Goal: Task Accomplishment & Management: Manage account settings

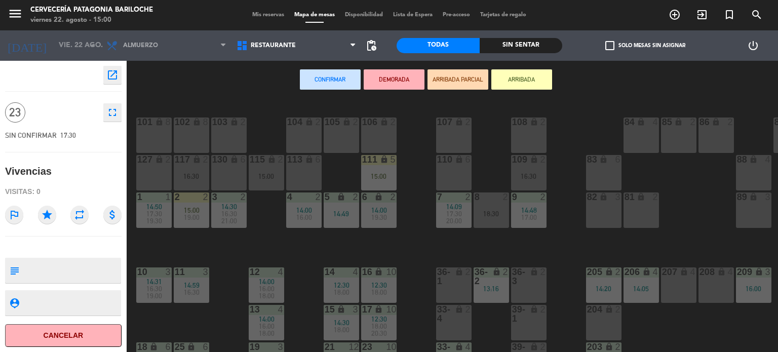
click at [49, 209] on icon "star" at bounding box center [47, 215] width 18 height 18
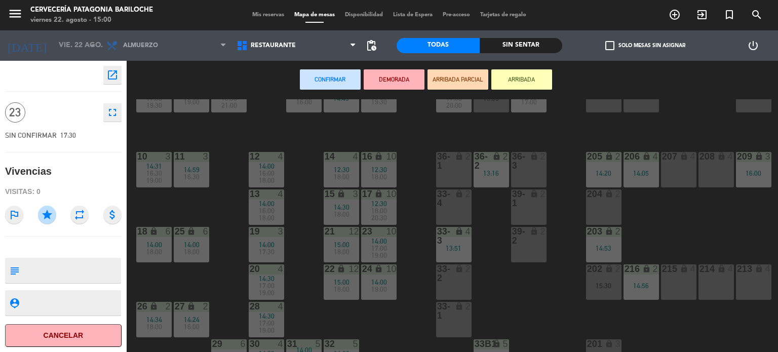
scroll to position [116, 76]
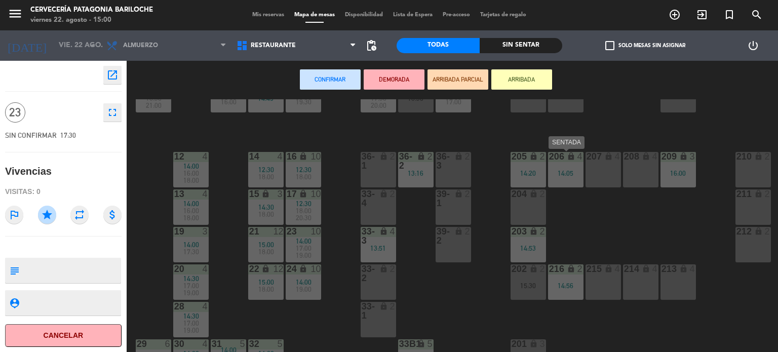
click at [580, 177] on div "206 lock 4 14:05" at bounding box center [565, 169] width 35 height 35
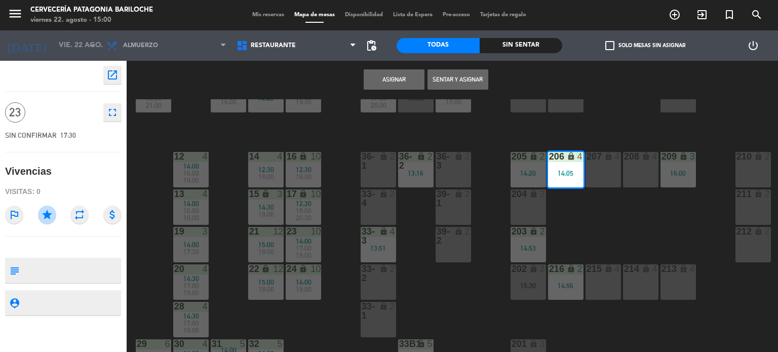
click at [607, 176] on div "207 lock 4" at bounding box center [603, 169] width 35 height 35
click at [655, 176] on div "208 lock 4" at bounding box center [640, 169] width 35 height 35
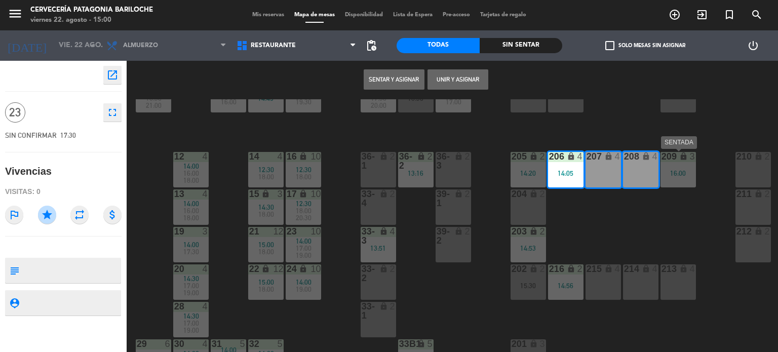
click at [667, 177] on div "209 lock 3 16:00" at bounding box center [678, 169] width 35 height 35
click at [679, 299] on div "213 lock 4" at bounding box center [678, 282] width 35 height 35
click at [633, 285] on div "214 lock 4" at bounding box center [640, 282] width 35 height 35
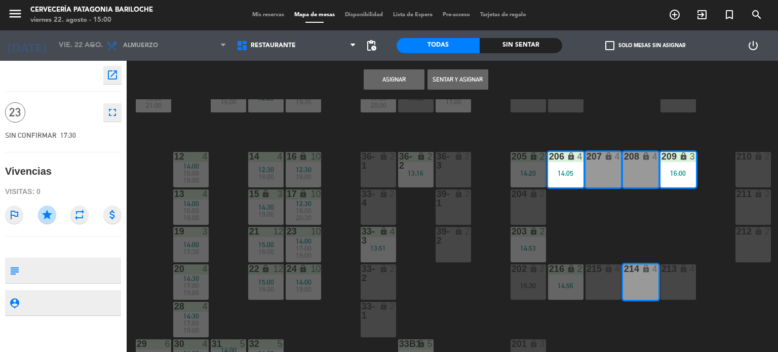
click at [599, 284] on div "215 lock 4" at bounding box center [603, 282] width 35 height 35
click at [590, 284] on div "215 lock 4" at bounding box center [603, 282] width 35 height 35
click at [574, 284] on div "14:56" at bounding box center [565, 285] width 35 height 7
click at [603, 283] on div "215 lock 4" at bounding box center [603, 282] width 35 height 35
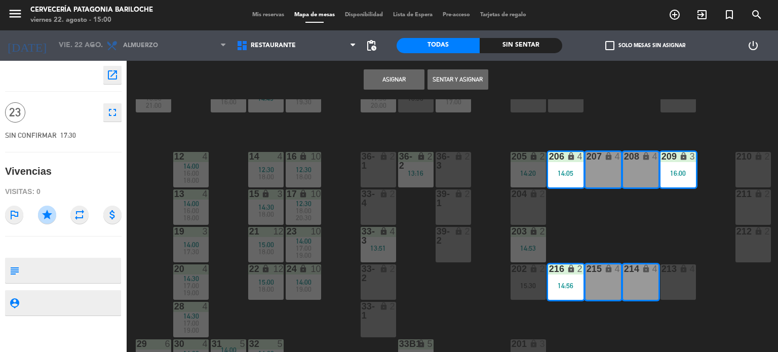
click at [388, 85] on button "Asignar" at bounding box center [394, 79] width 61 height 20
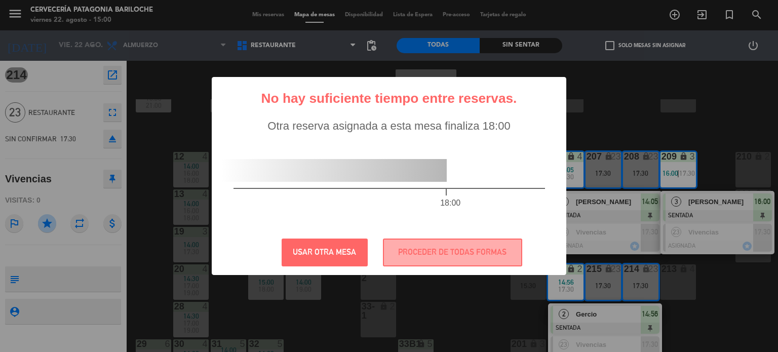
click at [614, 117] on div "? ! i No hay suficiente tiempo entre reservas. × Otra reserva asignada a esta m…" at bounding box center [389, 176] width 778 height 352
click at [326, 256] on button "USAR OTRA MESA" at bounding box center [325, 253] width 86 height 28
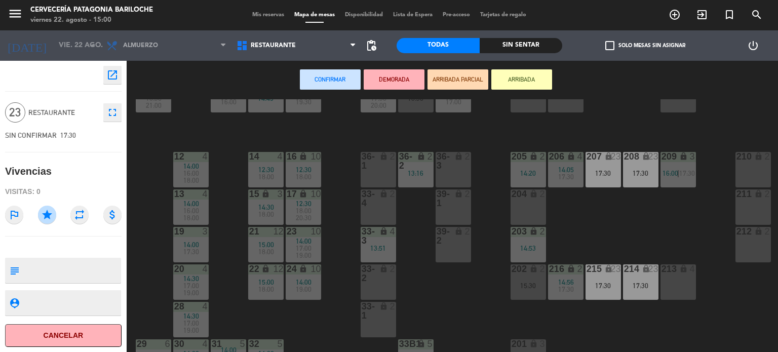
click at [633, 215] on div "101 lock 8 102 lock 8 104 lock 2 105 lock 2 106 lock 2 103 lock 2 107 lock 2 10…" at bounding box center [456, 225] width 644 height 253
click at [518, 138] on div "101 lock 8 102 lock 8 104 lock 2 105 lock 2 106 lock 2 103 lock 2 107 lock 2 10…" at bounding box center [456, 225] width 644 height 253
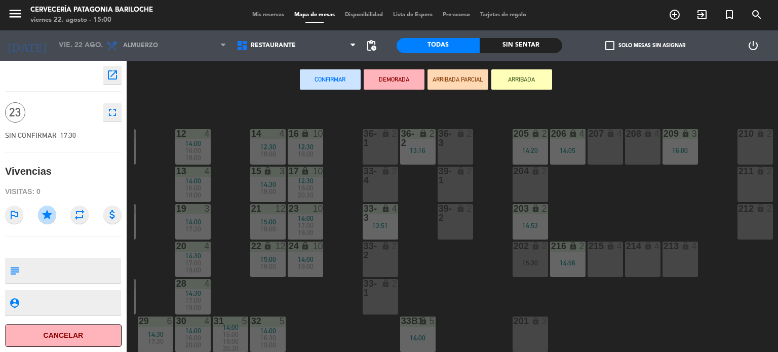
scroll to position [141, 76]
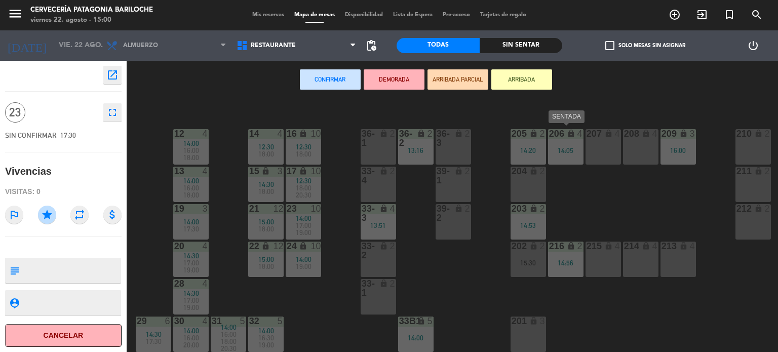
click at [566, 152] on div "206 lock 4 14:05" at bounding box center [565, 146] width 35 height 35
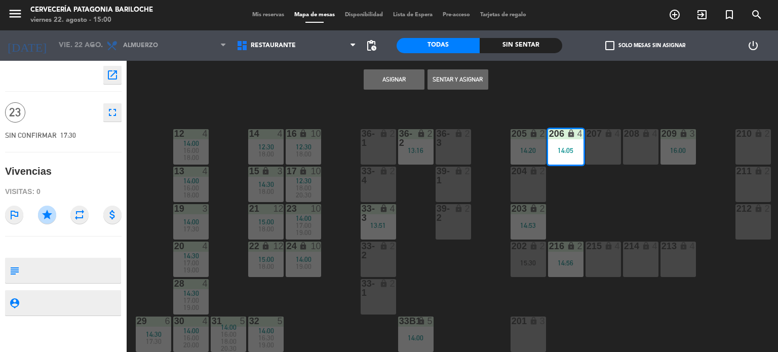
click at [603, 148] on div "207 lock 4" at bounding box center [603, 146] width 35 height 35
click at [628, 151] on div "208 lock 4" at bounding box center [640, 146] width 35 height 35
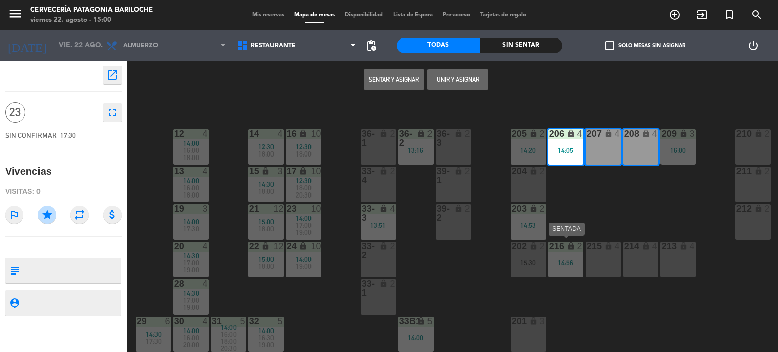
click at [563, 266] on div "216 lock 2 14:56" at bounding box center [565, 259] width 35 height 35
click at [610, 269] on div "215 lock 4" at bounding box center [603, 259] width 35 height 35
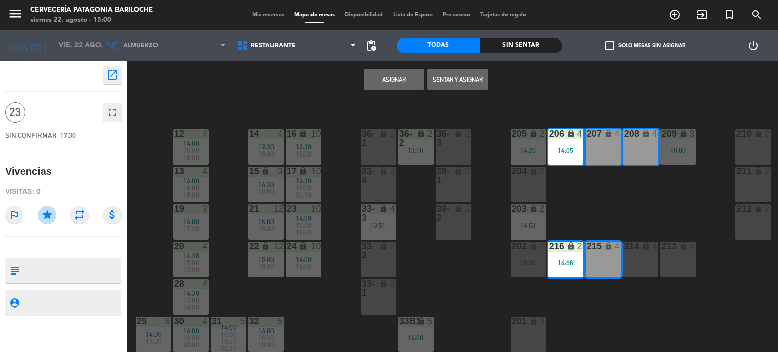
click at [657, 268] on div "214 lock 4" at bounding box center [640, 259] width 35 height 35
click at [678, 269] on div "213 lock 4" at bounding box center [678, 259] width 35 height 35
click at [397, 76] on button "Asignar" at bounding box center [394, 79] width 61 height 20
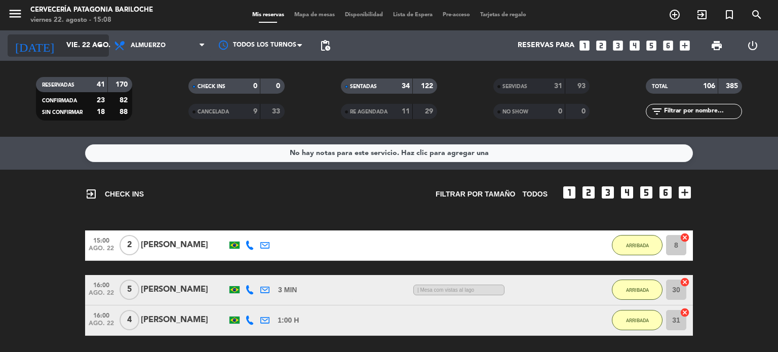
click at [61, 51] on input "vie. 22 ago." at bounding box center [109, 45] width 96 height 18
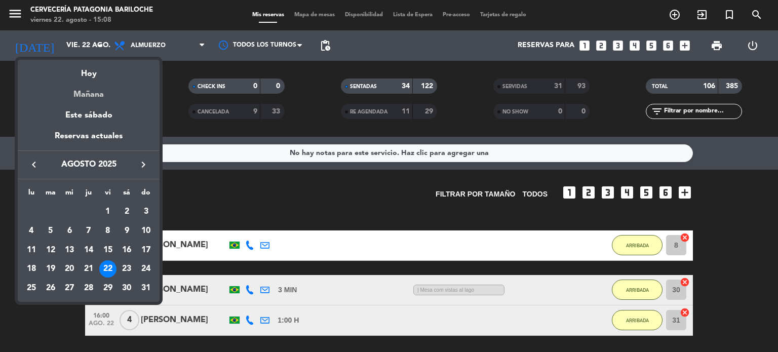
click at [70, 98] on div "Mañana" at bounding box center [89, 91] width 142 height 21
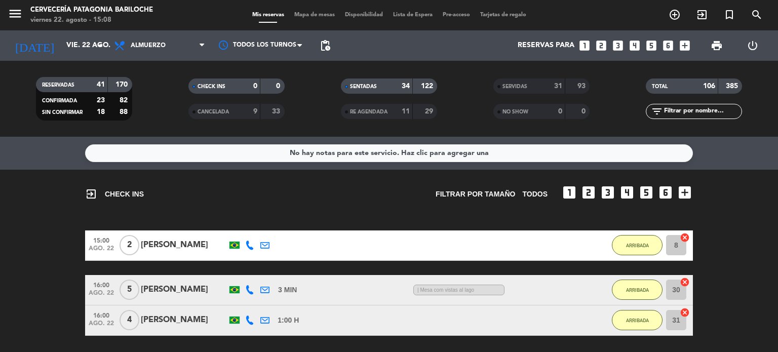
type input "sáb. 23 ago."
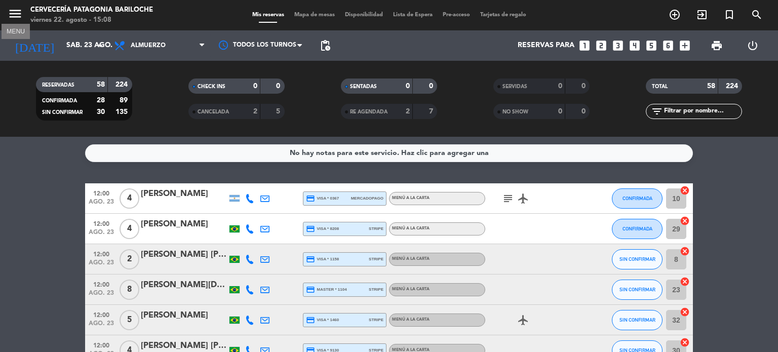
click at [13, 15] on icon "menu" at bounding box center [15, 13] width 15 height 15
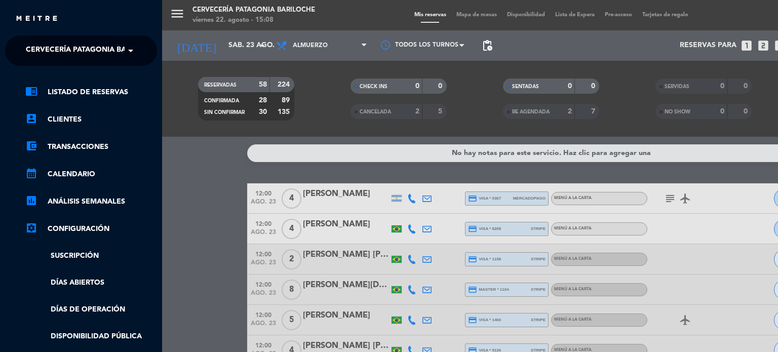
click at [128, 65] on ng-select "× Cervecería Patagonia Bariloche ×" at bounding box center [81, 50] width 152 height 30
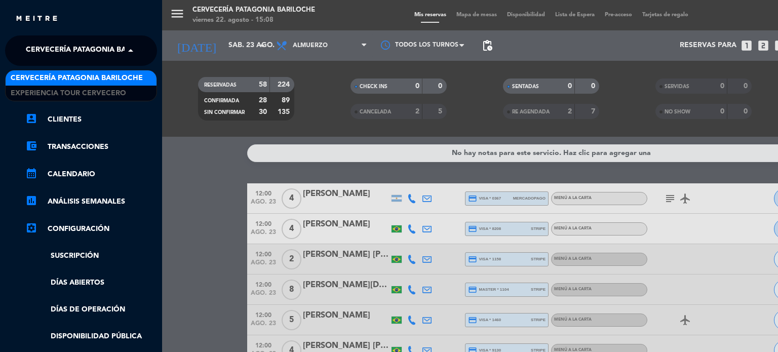
click at [132, 55] on span at bounding box center [133, 50] width 17 height 21
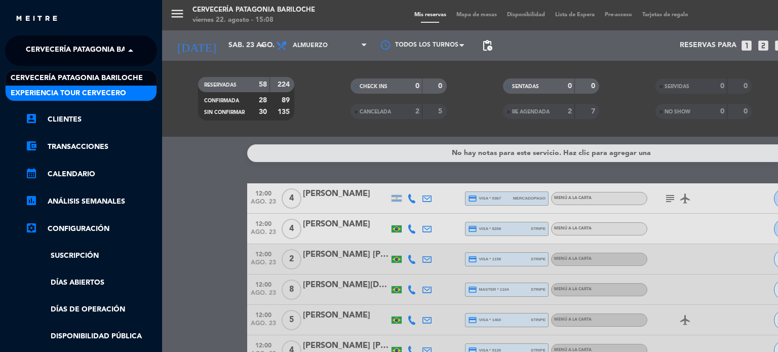
click at [112, 87] on div "Experiencia Tour Cervecero" at bounding box center [81, 93] width 151 height 15
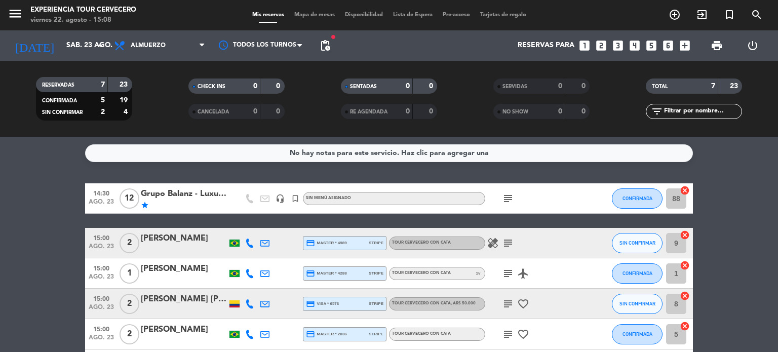
click at [34, 170] on div "No hay notas para este servicio. Haz clic para agregar una 14:30 ago. 23 12 Gru…" at bounding box center [389, 244] width 778 height 215
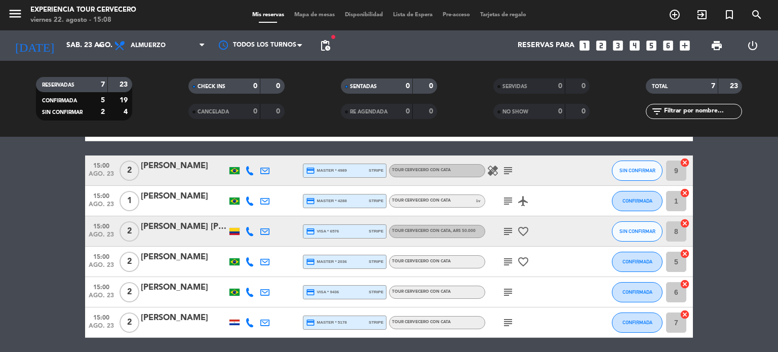
scroll to position [73, 0]
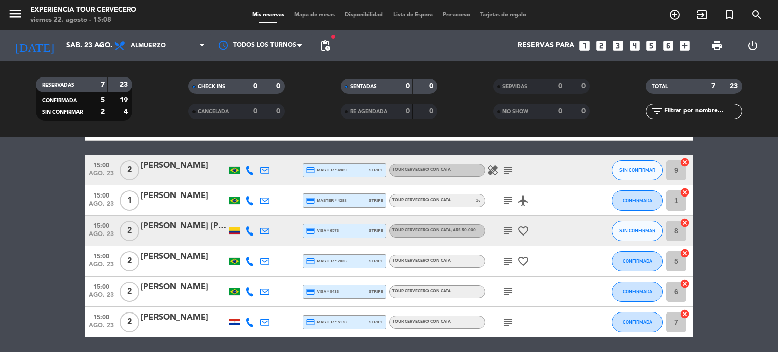
click at [505, 291] on icon "subject" at bounding box center [508, 292] width 12 height 12
click at [507, 318] on icon "subject" at bounding box center [508, 322] width 12 height 12
click at [509, 233] on icon "subject" at bounding box center [508, 231] width 12 height 12
click at [497, 145] on div "14:30 ago. 23 12 Grupo Balanz - Luxury Tour Spirit star headset_mic turned_in_n…" at bounding box center [389, 223] width 608 height 227
click at [331, 45] on span "pending_actions" at bounding box center [325, 45] width 20 height 20
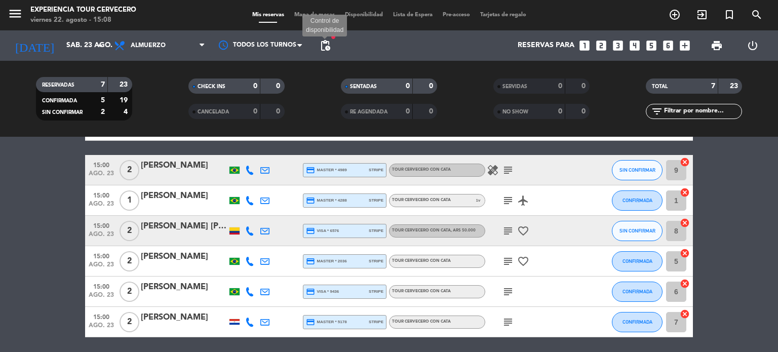
click at [326, 45] on span "pending_actions" at bounding box center [325, 46] width 12 height 12
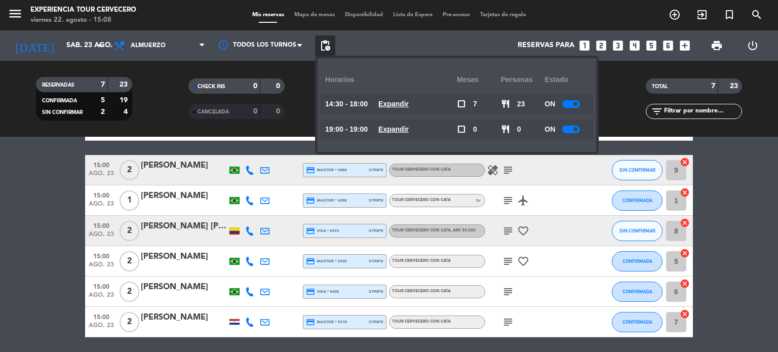
click at [326, 45] on span "pending_actions" at bounding box center [325, 46] width 12 height 12
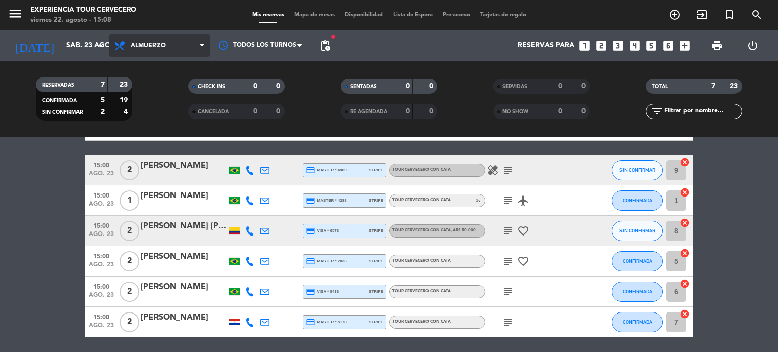
click at [180, 42] on span "Almuerzo" at bounding box center [159, 45] width 101 height 22
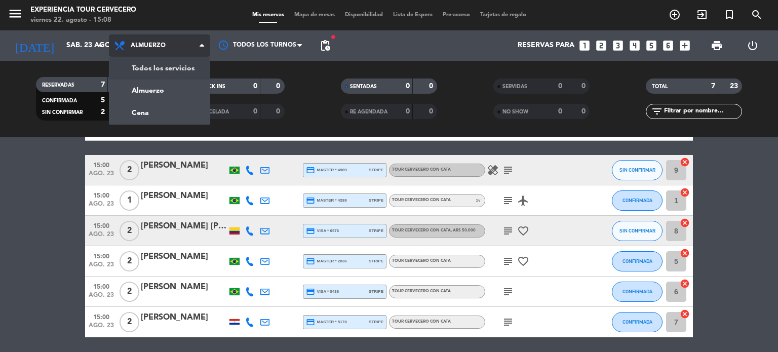
click at [173, 62] on div "menu Experiencia Tour Cervecero viernes 22. agosto - 15:08 Mis reservas Mapa de…" at bounding box center [389, 68] width 778 height 137
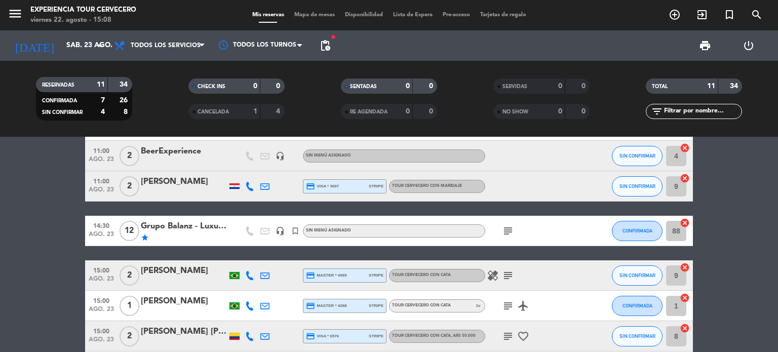
scroll to position [0, 0]
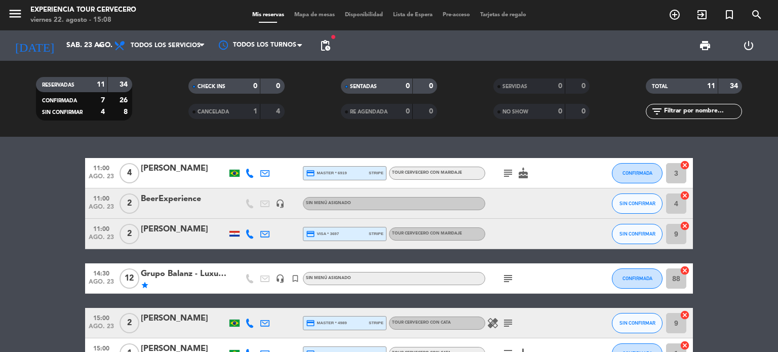
click at [5, 237] on bookings-row "11:00 ago. 23 4 [PERSON_NAME] credit_card master * 6919 stripe Tour cervecero c…" at bounding box center [389, 346] width 778 height 377
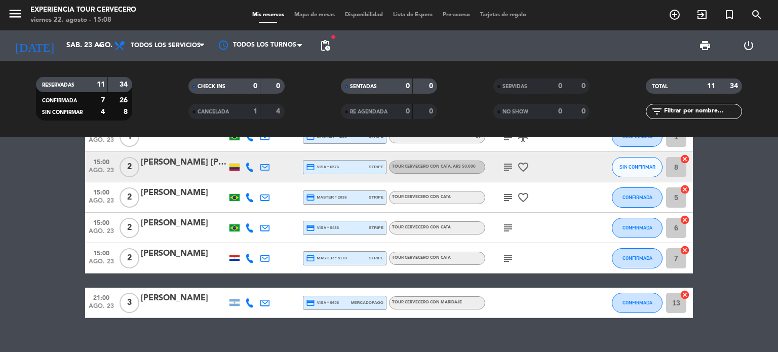
scroll to position [216, 0]
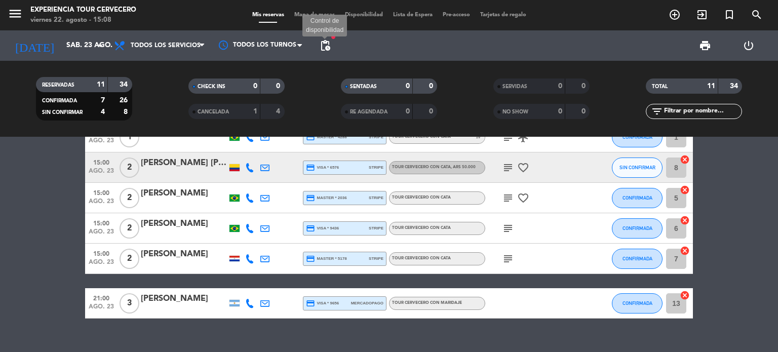
click at [324, 45] on span "pending_actions" at bounding box center [325, 46] width 12 height 12
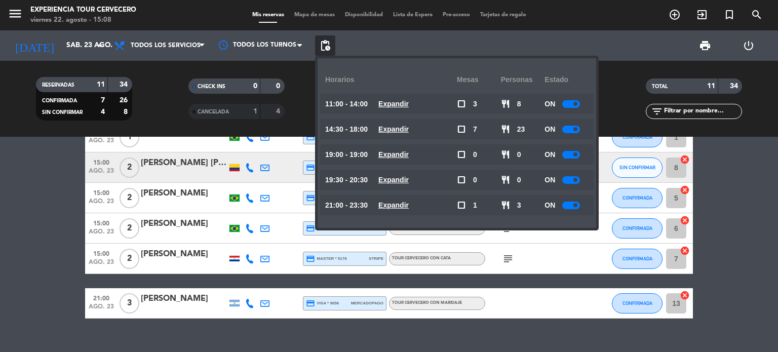
click at [324, 45] on span "pending_actions" at bounding box center [325, 46] width 12 height 12
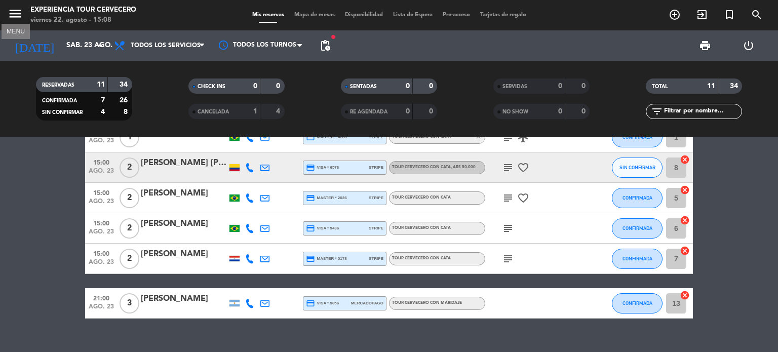
click at [16, 12] on icon "menu" at bounding box center [15, 13] width 15 height 15
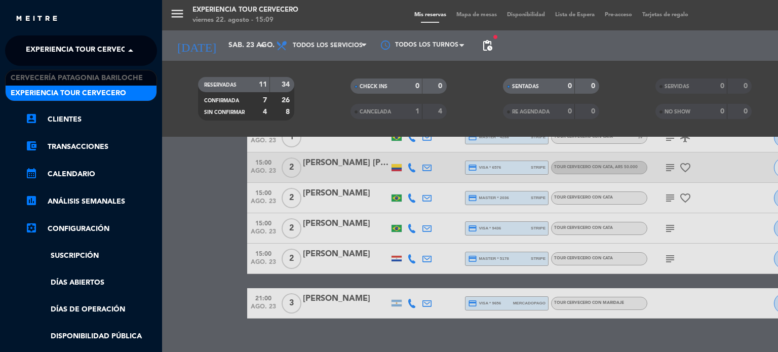
click at [130, 51] on span at bounding box center [133, 50] width 17 height 21
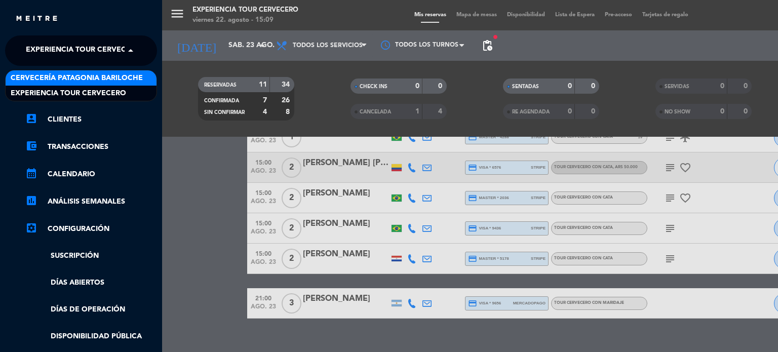
click at [112, 70] on div "Cervecería Patagonia Bariloche" at bounding box center [81, 77] width 151 height 15
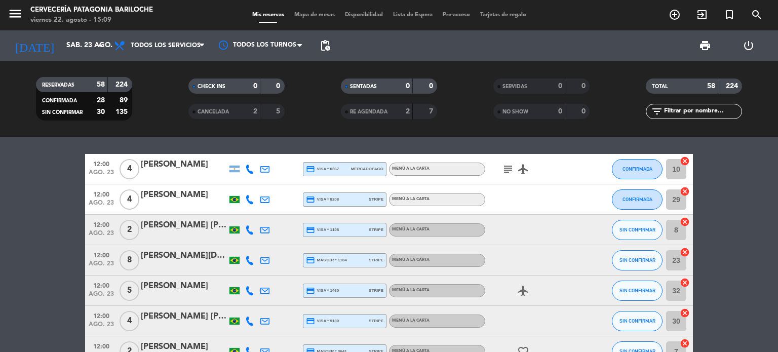
scroll to position [0, 0]
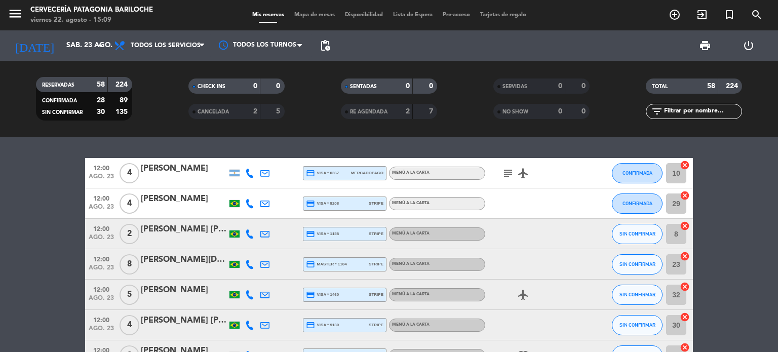
click at [17, 17] on icon "menu" at bounding box center [15, 13] width 15 height 15
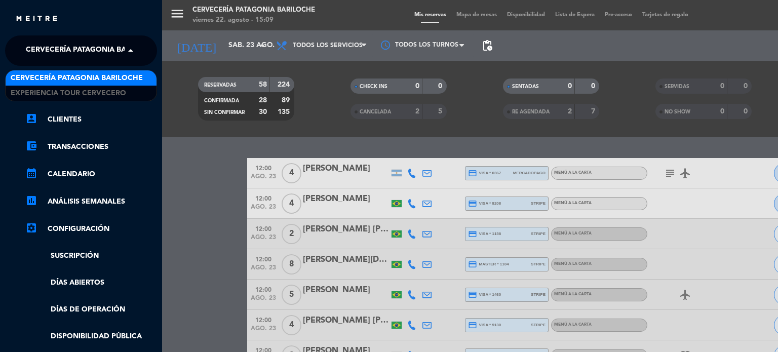
click at [95, 43] on span "Cervecería Patagonia Bariloche" at bounding box center [92, 50] width 132 height 21
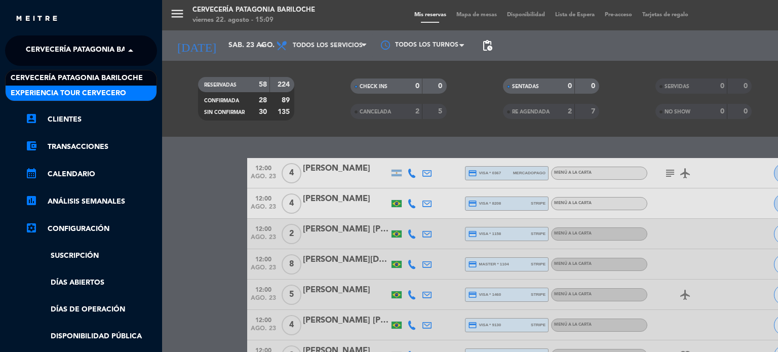
click at [84, 93] on span "Experiencia Tour Cervecero" at bounding box center [69, 94] width 116 height 12
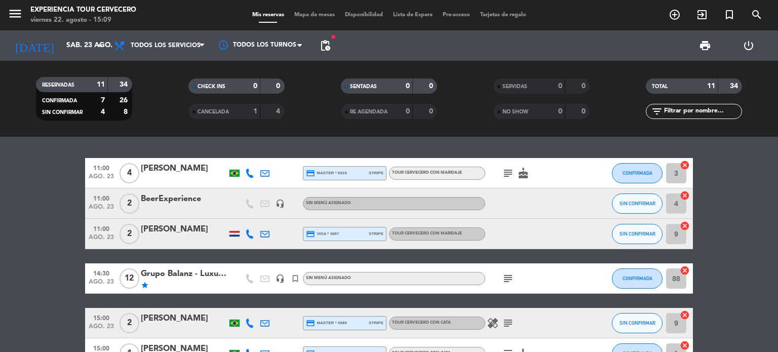
click at [57, 226] on bookings-row "11:00 ago. 23 4 [PERSON_NAME] credit_card master * 6919 stripe Tour cervecero c…" at bounding box center [389, 346] width 778 height 377
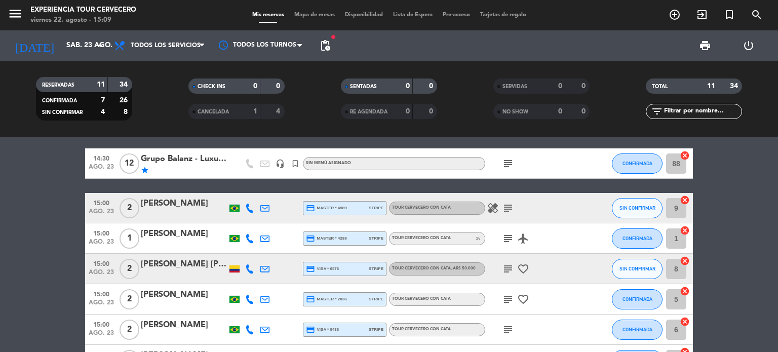
scroll to position [125, 0]
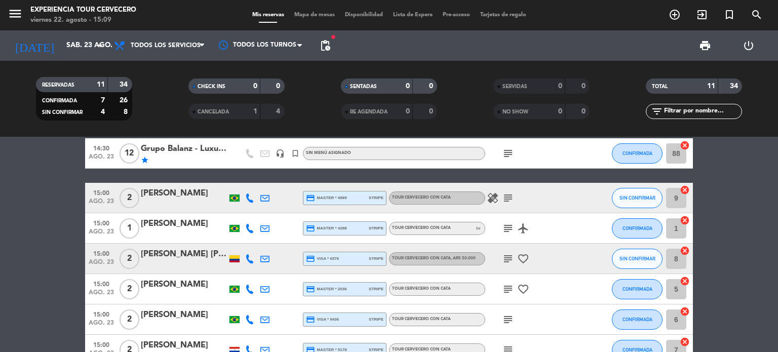
click at [281, 151] on icon "headset_mic" at bounding box center [280, 153] width 9 height 9
click at [508, 151] on icon "subject" at bounding box center [508, 153] width 12 height 12
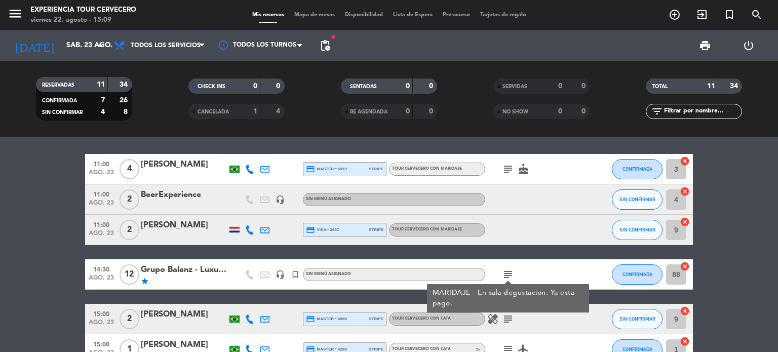
scroll to position [4, 0]
click at [52, 255] on bookings-row "11:00 ago. 23 4 [PERSON_NAME] credit_card master * 6919 stripe Tour cervecero c…" at bounding box center [389, 342] width 778 height 377
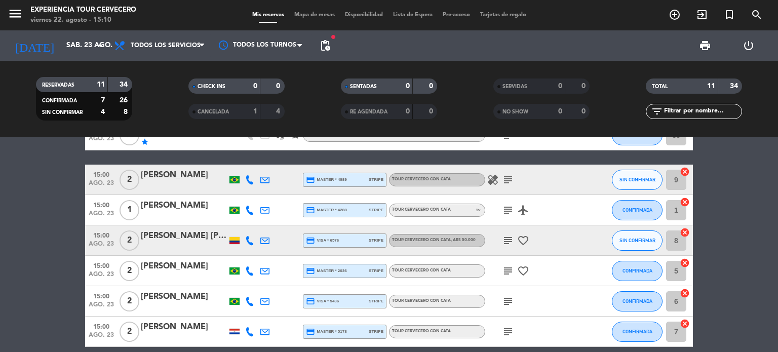
scroll to position [0, 0]
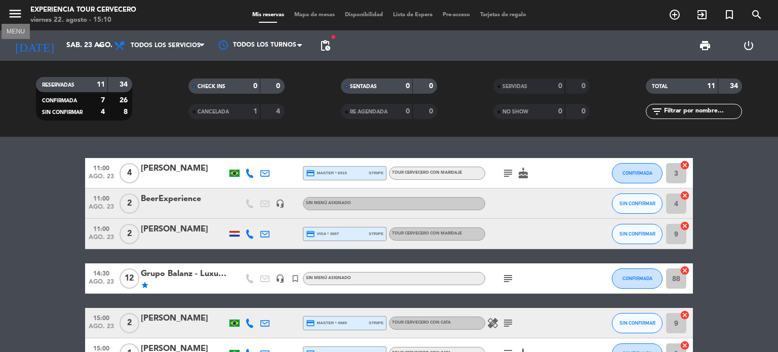
click at [8, 7] on icon "menu" at bounding box center [15, 13] width 15 height 15
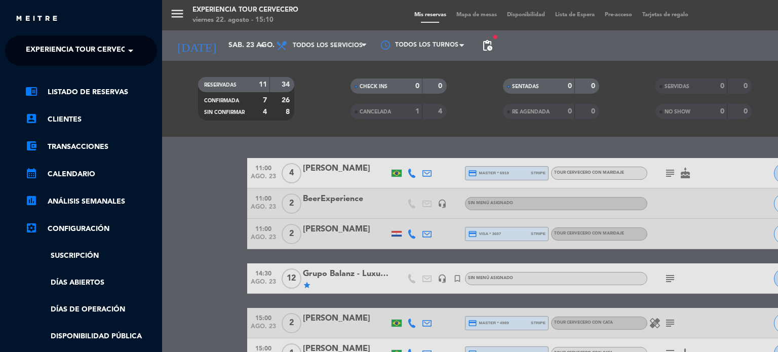
click at [77, 62] on ng-select "× Experiencia Tour Cervecero ×" at bounding box center [81, 50] width 152 height 30
click at [81, 49] on span "Experiencia Tour Cervecero" at bounding box center [84, 50] width 116 height 21
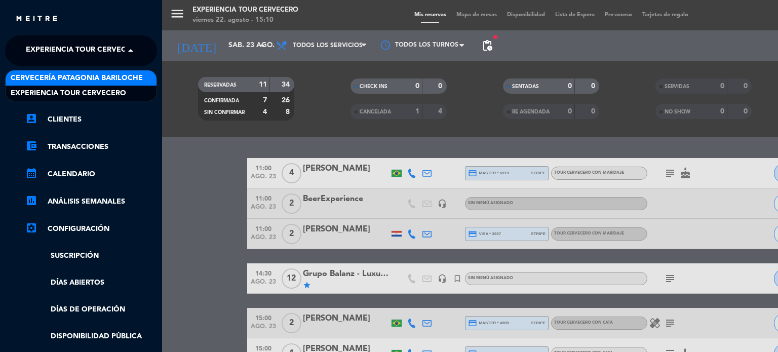
click at [73, 80] on span "Cervecería Patagonia Bariloche" at bounding box center [77, 78] width 132 height 12
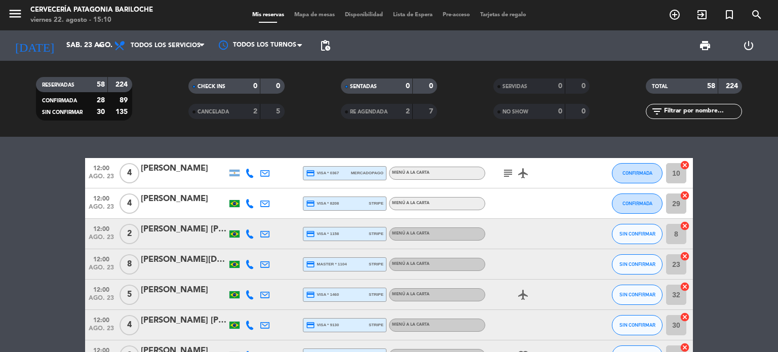
click at [317, 16] on span "Mapa de mesas" at bounding box center [314, 15] width 51 height 6
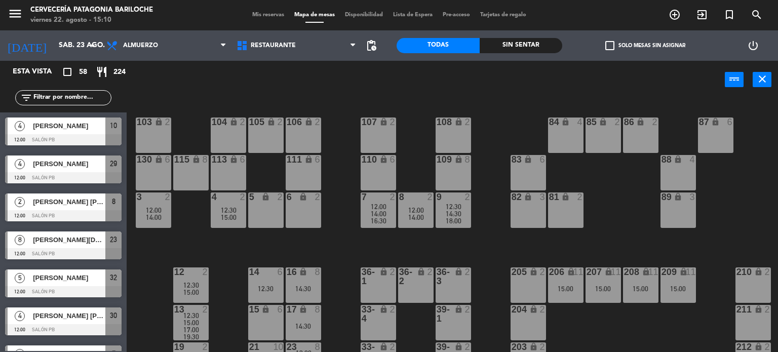
scroll to position [143, 76]
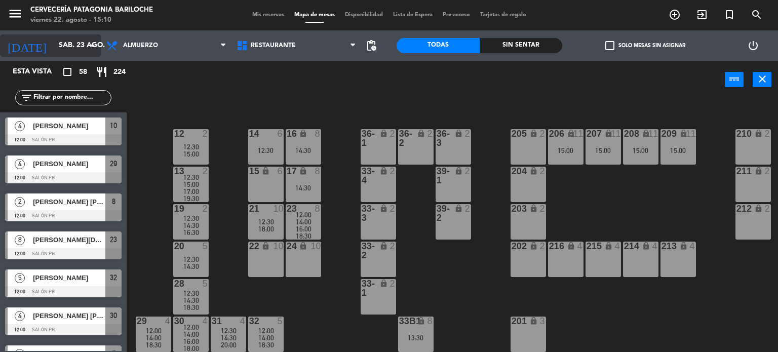
click at [54, 36] on input "sáb. 23 ago." at bounding box center [102, 45] width 96 height 18
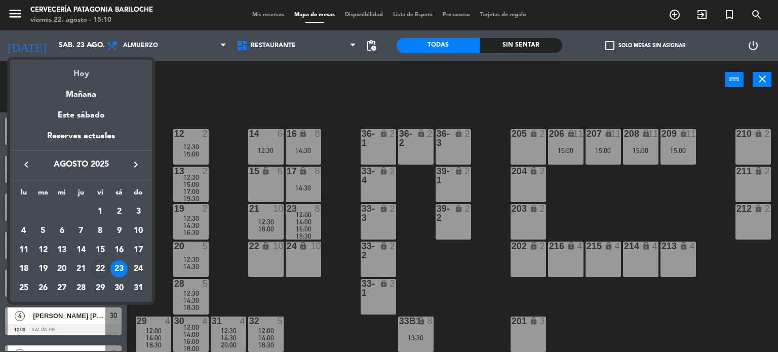
click at [88, 72] on div "Hoy" at bounding box center [81, 70] width 142 height 21
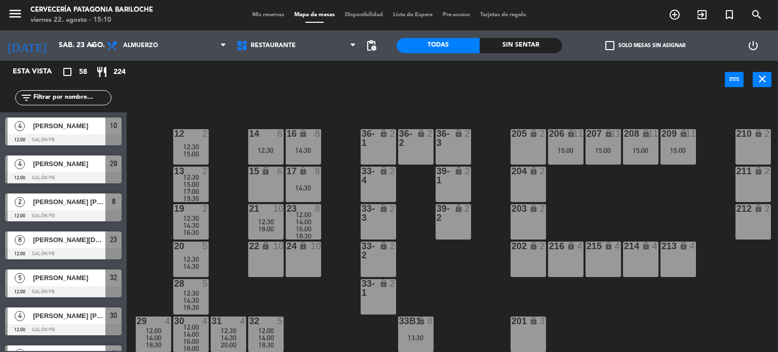
type input "vie. 22 ago."
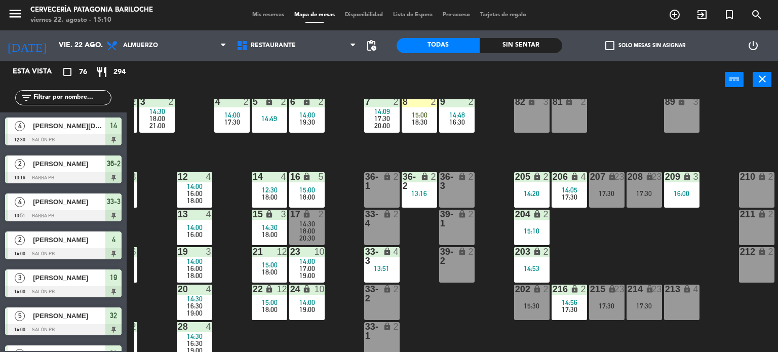
scroll to position [95, 76]
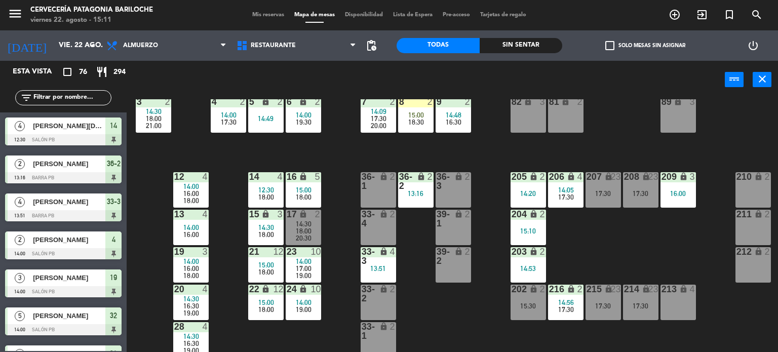
click at [696, 249] on div "101 lock 8 102 lock 8 104 lock 2 105 lock 2 106 lock 2 103 lock 2 107 lock 2 10…" at bounding box center [456, 225] width 644 height 253
click at [675, 176] on div "lock" at bounding box center [678, 177] width 17 height 10
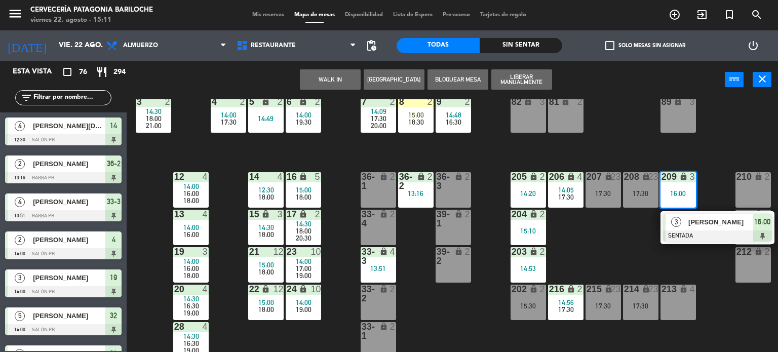
click at [613, 137] on div "101 lock 8 102 lock 8 104 lock 2 105 lock 2 106 lock 2 103 lock 2 107 lock 2 10…" at bounding box center [456, 225] width 644 height 253
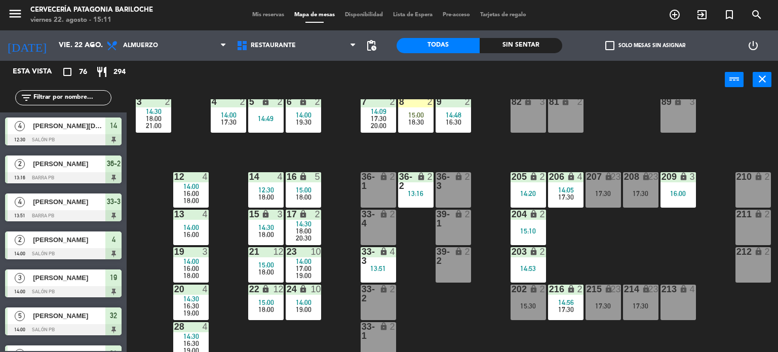
click at [605, 184] on div "207 lock 23 17:30" at bounding box center [603, 189] width 35 height 35
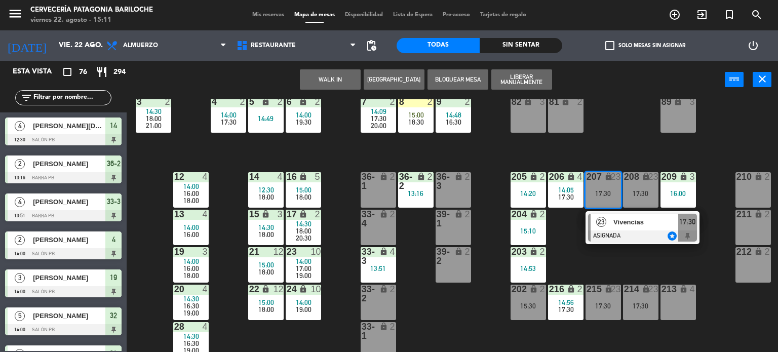
click at [622, 143] on div "101 lock 8 102 lock 8 104 lock 2 105 lock 2 106 lock 2 103 lock 2 107 lock 2 10…" at bounding box center [456, 225] width 644 height 253
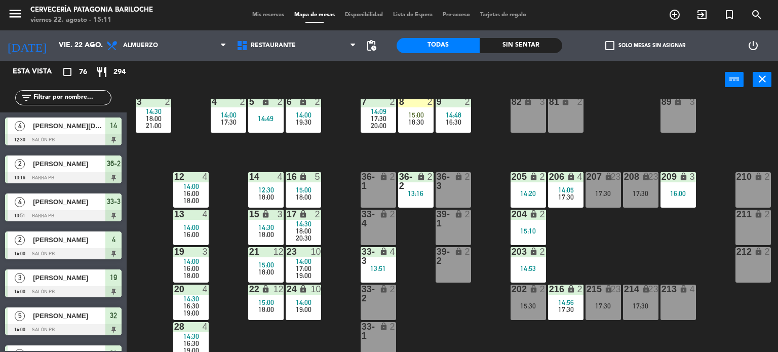
click at [83, 99] on input "text" at bounding box center [71, 97] width 79 height 11
type input "i"
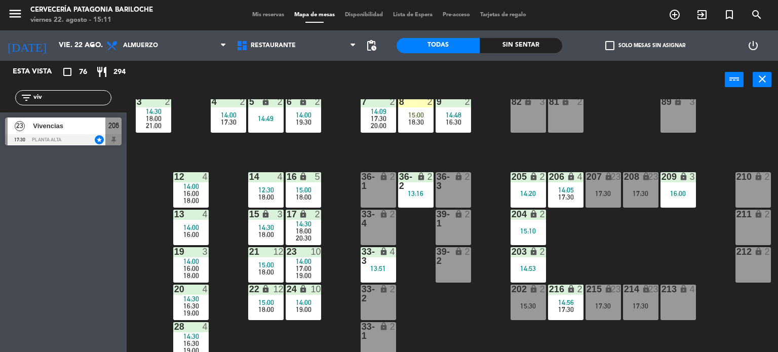
type input "viv"
click at [30, 244] on div "Esta vista crop_square 76 restaurant 294 filter_list viv 23 Vivencias 17:30 PLA…" at bounding box center [63, 206] width 127 height 291
drag, startPoint x: 72, startPoint y: 101, endPoint x: 0, endPoint y: 101, distance: 72.5
click at [0, 101] on div "filter_list viv" at bounding box center [63, 97] width 127 height 29
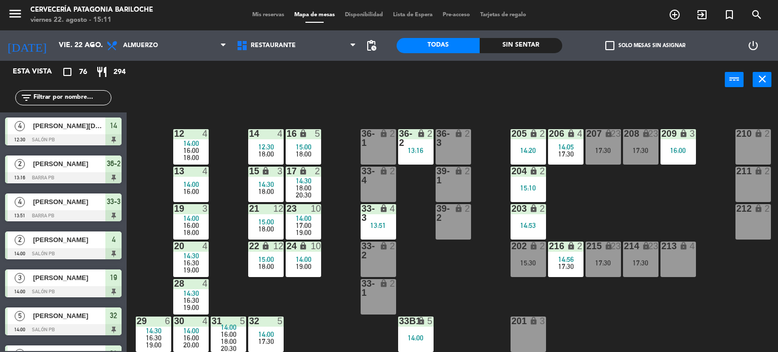
scroll to position [143, 0]
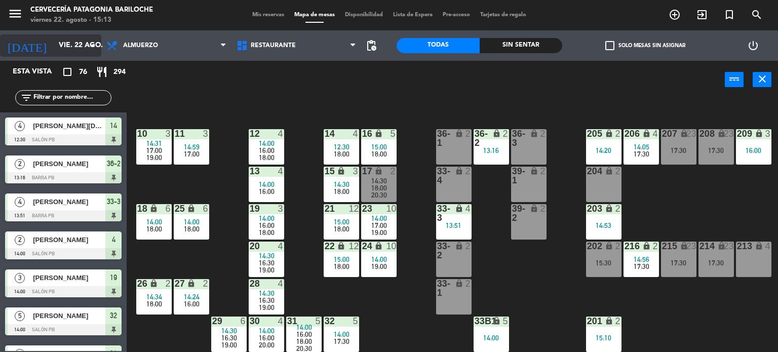
click at [59, 40] on input "vie. 22 ago." at bounding box center [102, 45] width 96 height 18
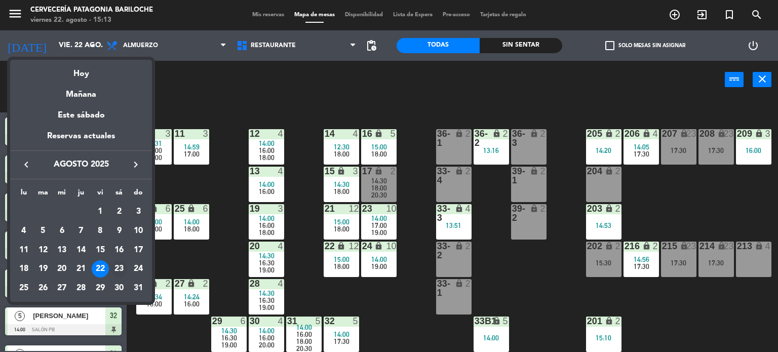
click at [117, 267] on div "23" at bounding box center [118, 268] width 17 height 17
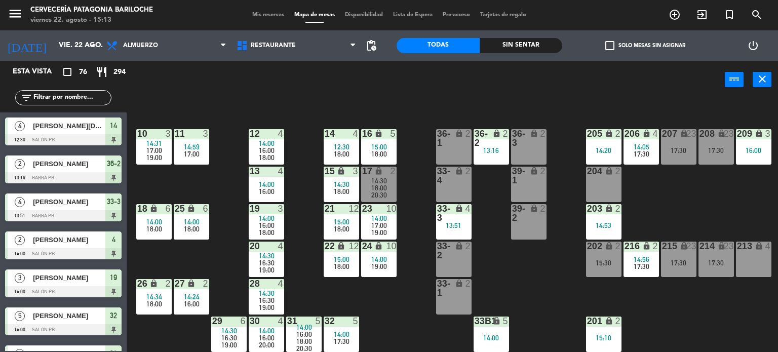
type input "sáb. 23 ago."
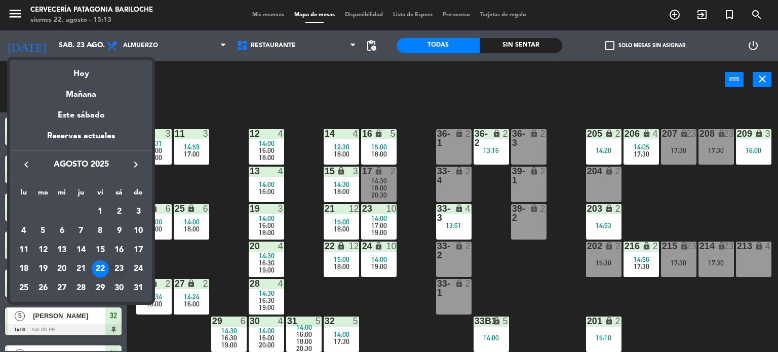
scroll to position [0, 0]
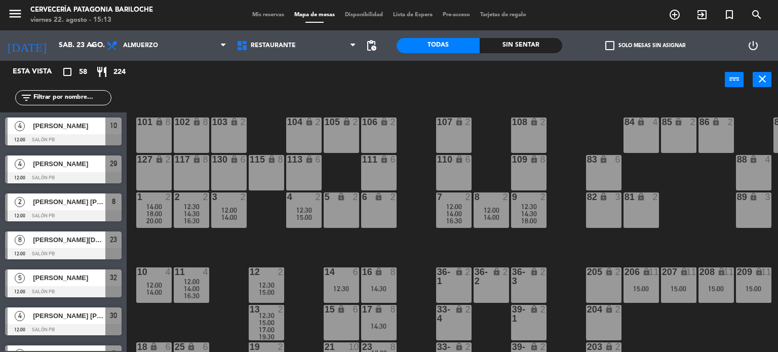
drag, startPoint x: 78, startPoint y: 91, endPoint x: 78, endPoint y: 101, distance: 10.1
click at [78, 101] on div "filter_list" at bounding box center [63, 97] width 96 height 15
click at [78, 101] on input "text" at bounding box center [71, 97] width 79 height 11
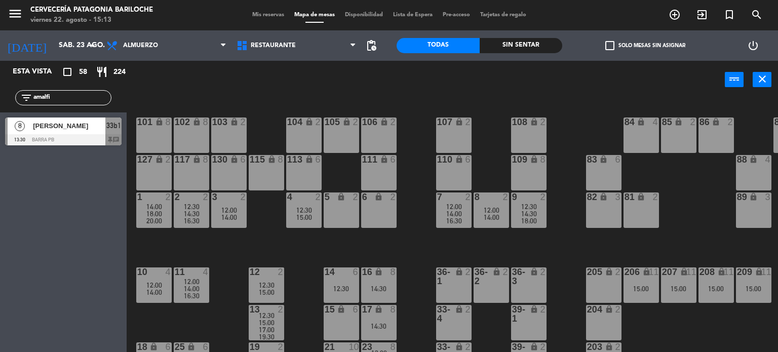
type input "amalfi"
click at [88, 130] on span "[PERSON_NAME]" at bounding box center [69, 126] width 72 height 11
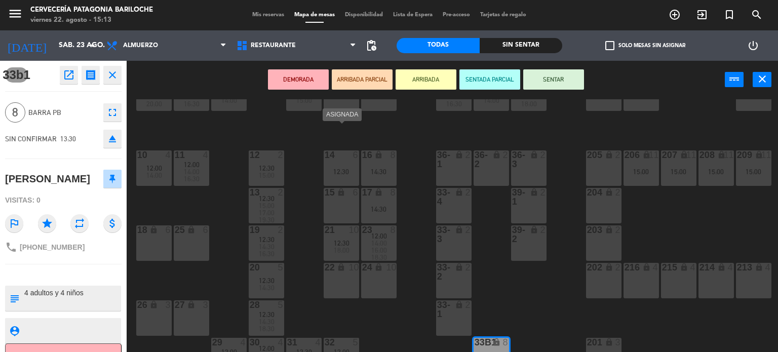
scroll to position [143, 0]
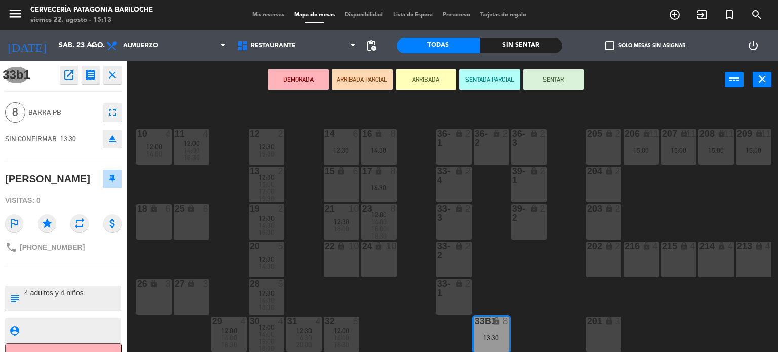
click at [360, 288] on div "101 lock 8 102 lock 8 104 lock 2 105 lock 2 106 lock 2 103 lock 2 107 lock 2 10…" at bounding box center [456, 225] width 644 height 253
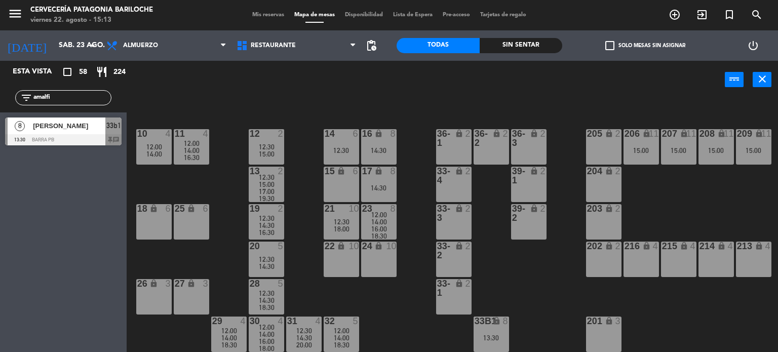
click at [395, 129] on div "8" at bounding box center [394, 133] width 6 height 9
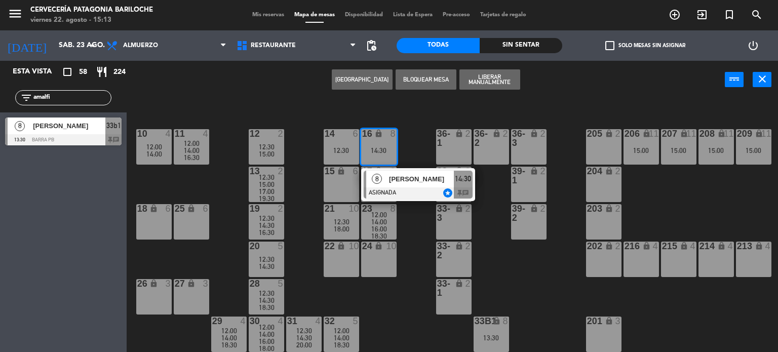
click at [410, 124] on div "101 lock 8 102 lock 8 104 lock 2 105 lock 2 106 lock 2 103 lock 2 107 lock 2 10…" at bounding box center [456, 225] width 644 height 253
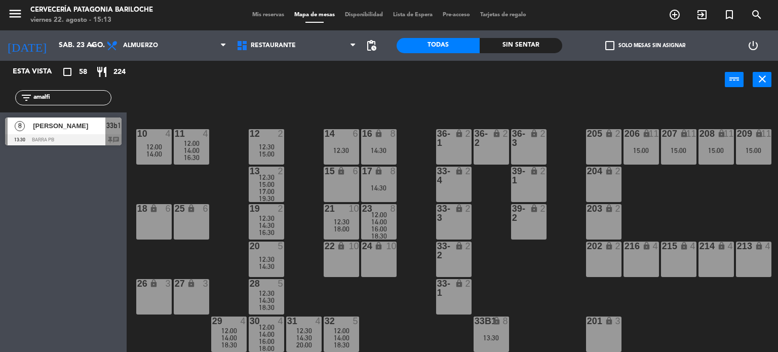
drag, startPoint x: 84, startPoint y: 92, endPoint x: 0, endPoint y: 87, distance: 83.8
click at [0, 87] on div "filter_list amalfi" at bounding box center [63, 97] width 127 height 29
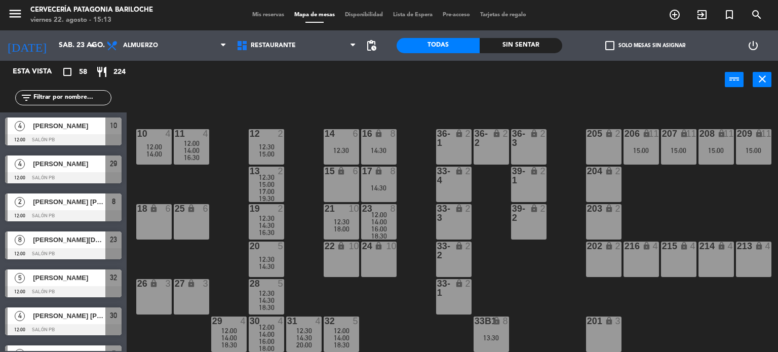
click at [301, 211] on div "101 lock 8 102 lock 8 104 lock 2 105 lock 2 106 lock 2 103 lock 2 107 lock 2 10…" at bounding box center [456, 225] width 644 height 253
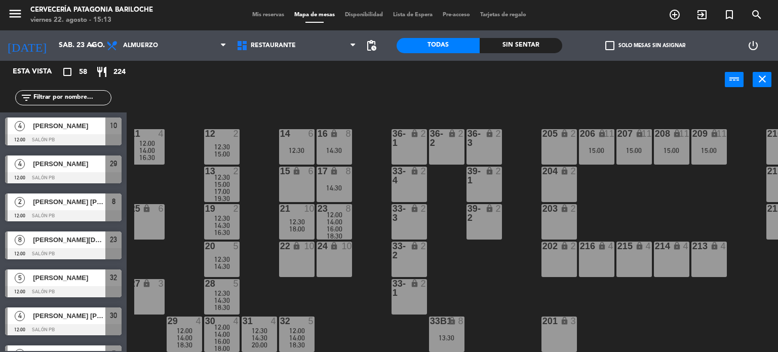
scroll to position [143, 76]
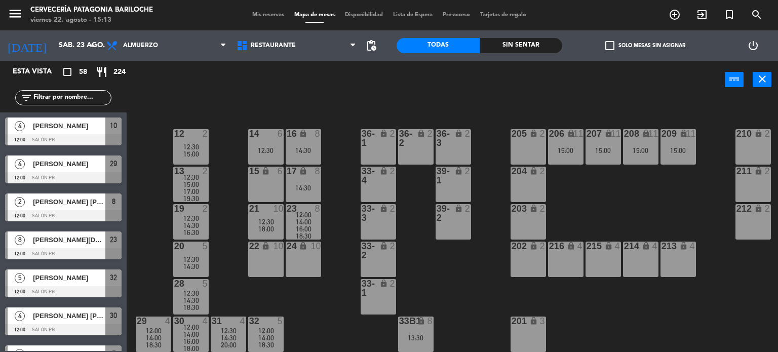
click at [561, 156] on div "206 lock 11 15:00" at bounding box center [565, 146] width 35 height 35
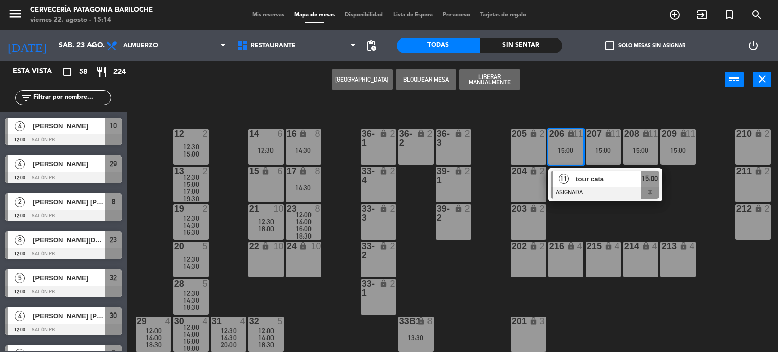
click at [701, 173] on div "101 lock 8 102 lock 8 104 lock 2 105 lock 2 106 lock 2 103 lock 2 107 lock 2 10…" at bounding box center [456, 225] width 644 height 253
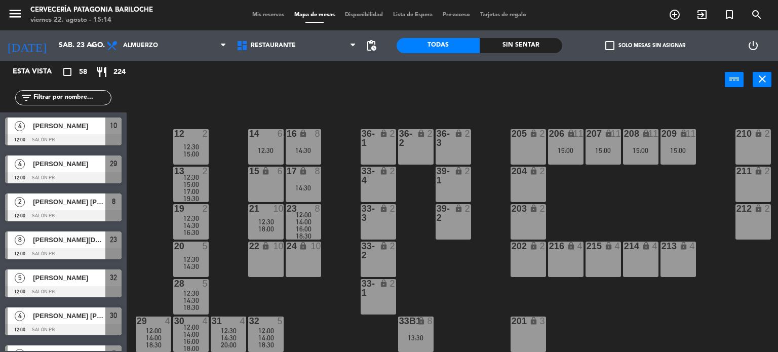
click at [583, 147] on div "15:00" at bounding box center [565, 150] width 35 height 7
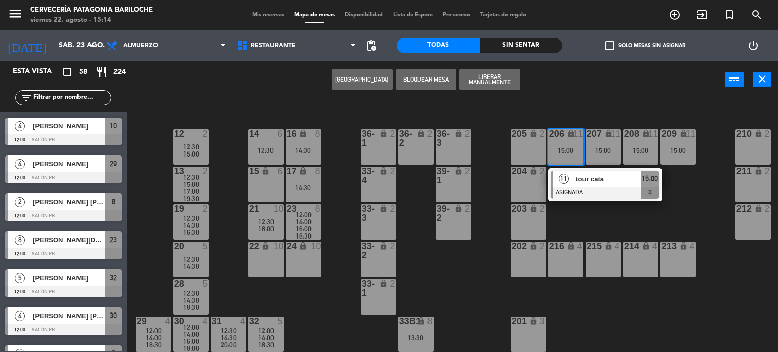
click at [706, 229] on div "101 lock 8 102 lock 8 104 lock 2 105 lock 2 106 lock 2 103 lock 2 107 lock 2 10…" at bounding box center [456, 225] width 644 height 253
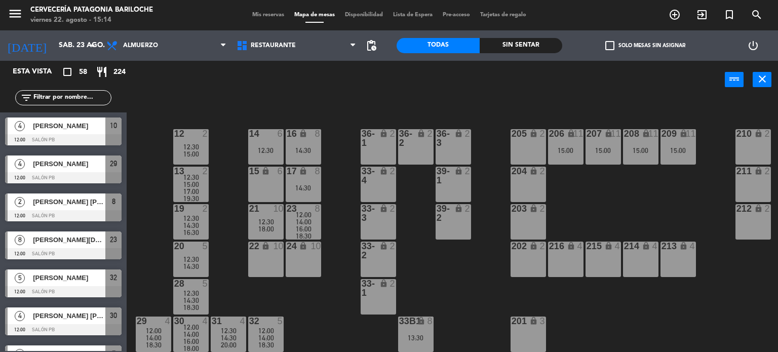
drag, startPoint x: 697, startPoint y: 265, endPoint x: 687, endPoint y: 259, distance: 11.1
click at [687, 259] on div "101 lock 8 102 lock 8 104 lock 2 105 lock 2 106 lock 2 103 lock 2 107 lock 2 10…" at bounding box center [456, 225] width 644 height 253
click at [687, 259] on div "213 lock 4" at bounding box center [678, 259] width 35 height 35
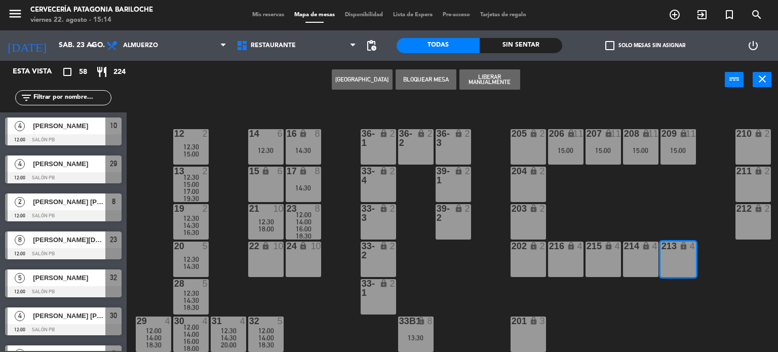
click at [638, 251] on div "214 lock 4" at bounding box center [640, 259] width 35 height 35
click at [714, 254] on div "101 lock 8 102 lock 8 104 lock 2 105 lock 2 106 lock 2 103 lock 2 107 lock 2 10…" at bounding box center [456, 225] width 644 height 253
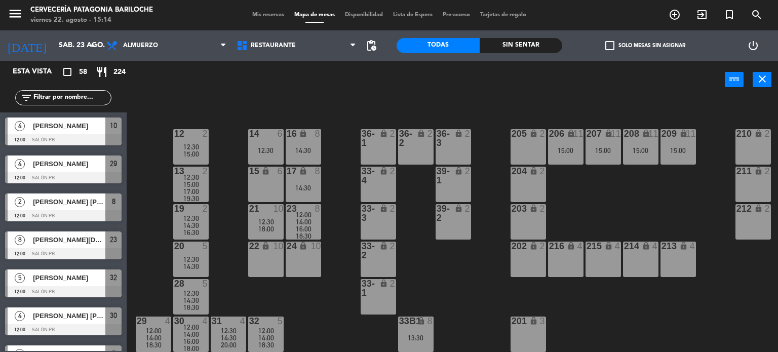
click at [755, 227] on div "212 lock 2" at bounding box center [753, 221] width 35 height 35
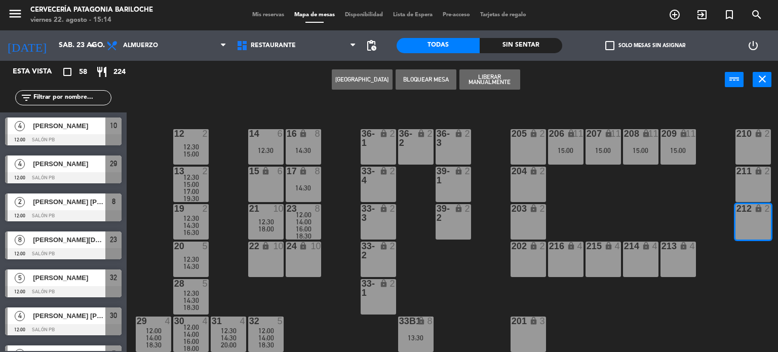
click at [748, 176] on div "211 lock 2" at bounding box center [753, 184] width 35 height 35
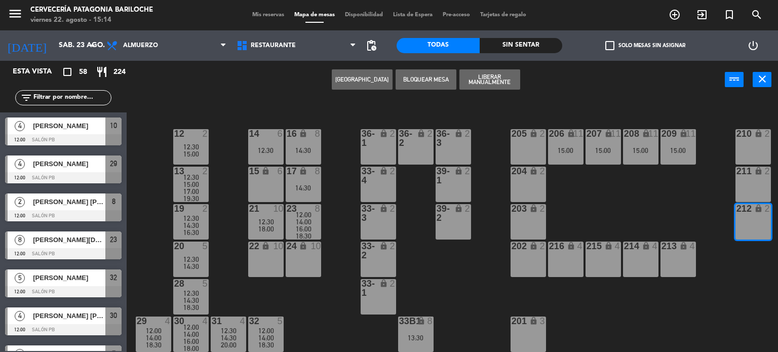
click at [624, 185] on div "101 lock 8 102 lock 8 104 lock 2 105 lock 2 106 lock 2 103 lock 2 107 lock 2 10…" at bounding box center [456, 225] width 644 height 253
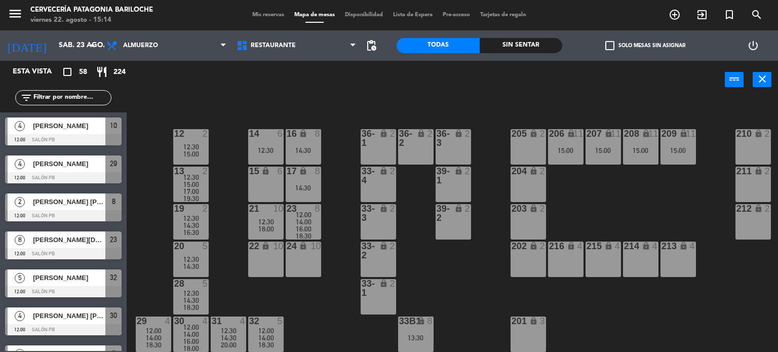
click at [562, 258] on div "216 lock 4" at bounding box center [565, 259] width 35 height 35
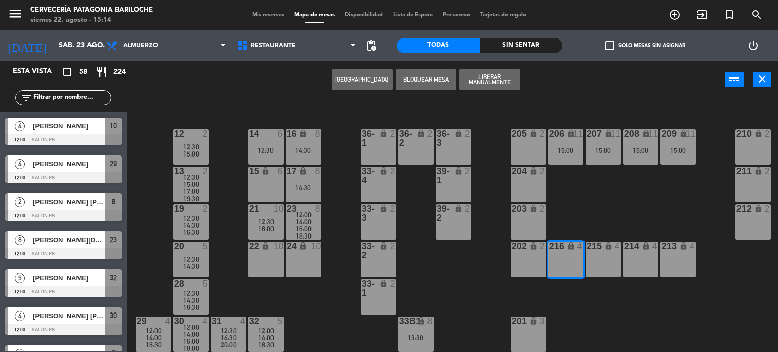
click at [602, 255] on div "215 lock 4" at bounding box center [603, 259] width 35 height 35
click at [544, 221] on div "203 lock 2" at bounding box center [528, 221] width 35 height 35
click at [542, 220] on div "203 lock 2" at bounding box center [528, 221] width 35 height 35
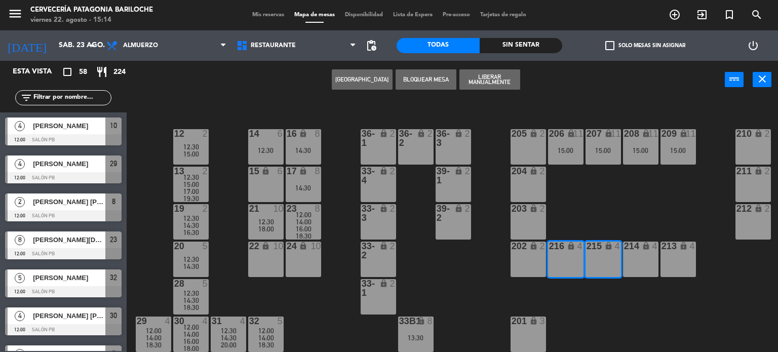
click at [568, 217] on div "101 lock 8 102 lock 8 104 lock 2 105 lock 2 106 lock 2 103 lock 2 107 lock 2 10…" at bounding box center [456, 225] width 644 height 253
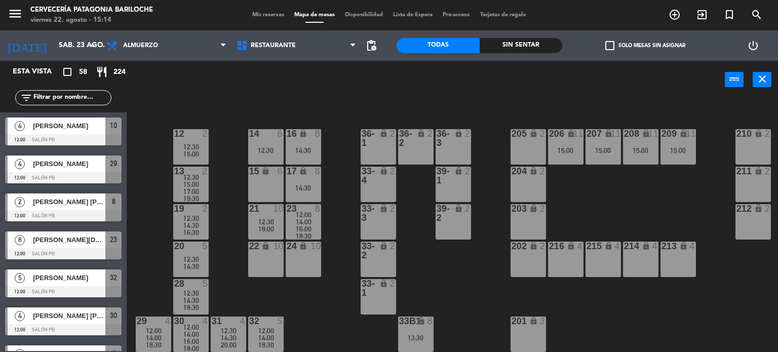
click at [599, 224] on div "101 lock 8 102 lock 8 104 lock 2 105 lock 2 106 lock 2 103 lock 2 107 lock 2 10…" at bounding box center [456, 225] width 644 height 253
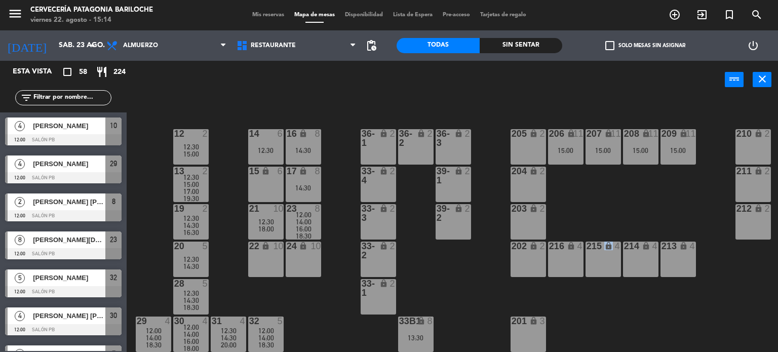
click at [599, 224] on div "101 lock 8 102 lock 8 104 lock 2 105 lock 2 106 lock 2 103 lock 2 107 lock 2 10…" at bounding box center [456, 225] width 644 height 253
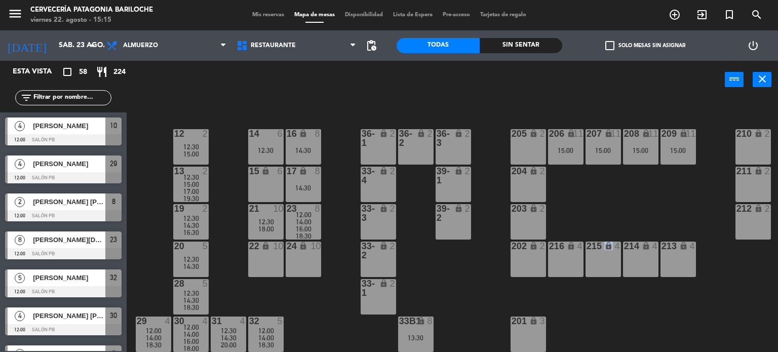
click at [599, 224] on div "101 lock 8 102 lock 8 104 lock 2 105 lock 2 106 lock 2 103 lock 2 107 lock 2 10…" at bounding box center [456, 225] width 644 height 253
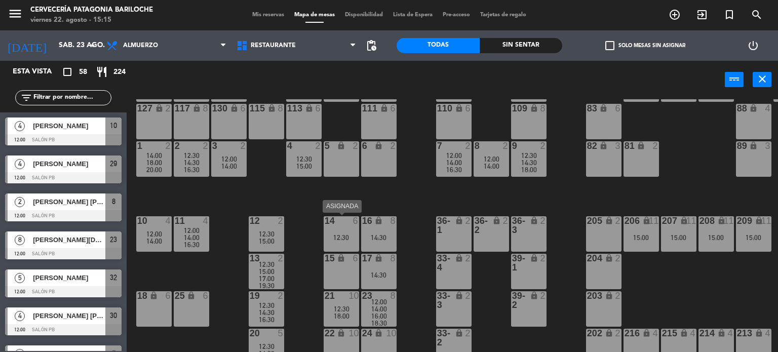
scroll to position [0, 0]
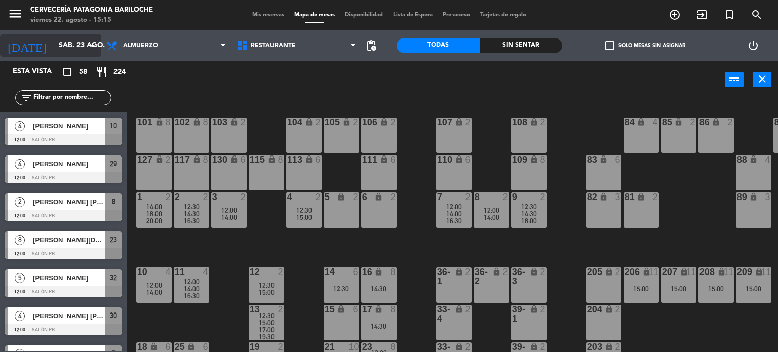
click at [71, 56] on div "[DATE] sáb. 23 ago. arrow_drop_down" at bounding box center [50, 45] width 101 height 22
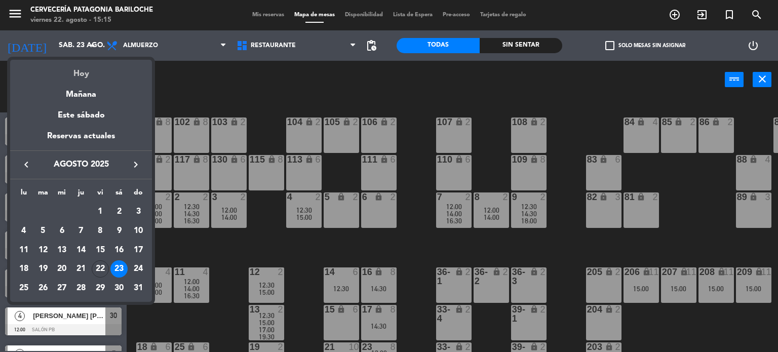
click at [81, 71] on div "Hoy" at bounding box center [81, 70] width 142 height 21
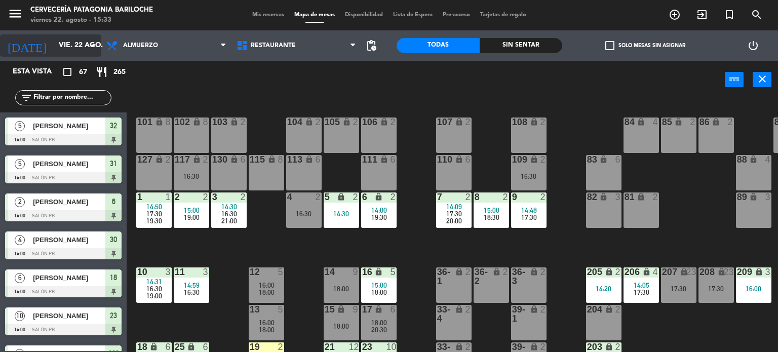
click at [56, 44] on input "vie. 22 ago." at bounding box center [102, 45] width 96 height 18
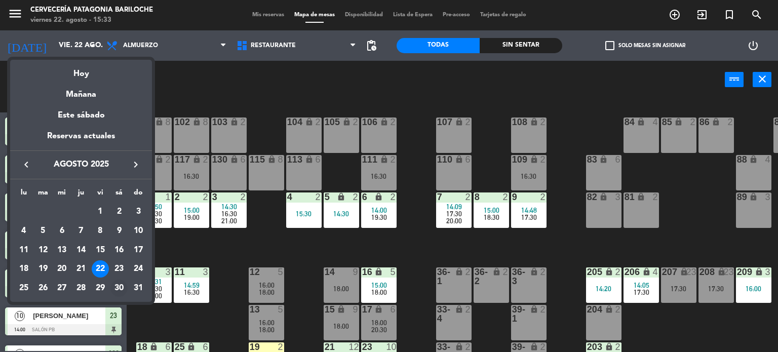
click at [119, 285] on div "30" at bounding box center [118, 288] width 17 height 17
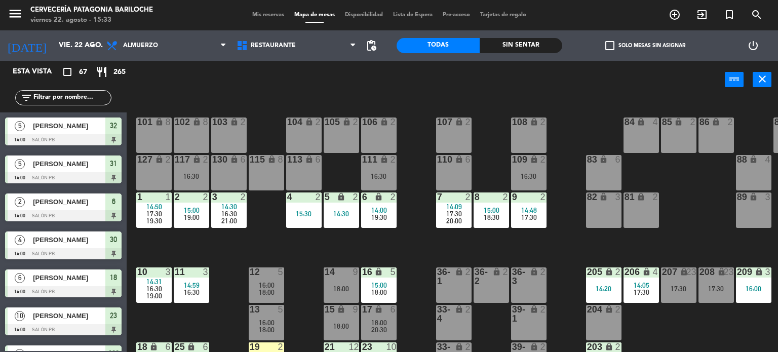
type input "sáb. 30 ago."
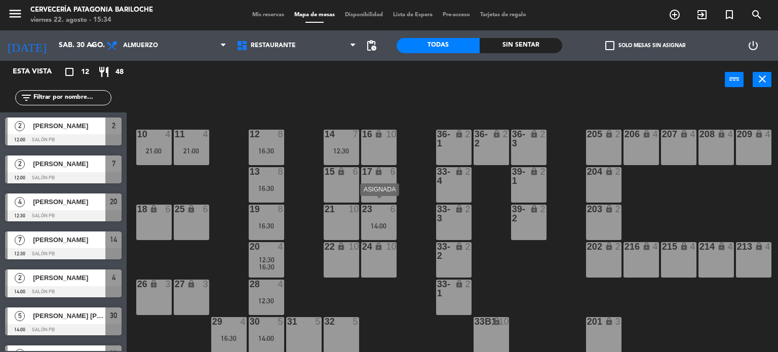
click at [380, 227] on div "23 6 14:00" at bounding box center [378, 222] width 35 height 35
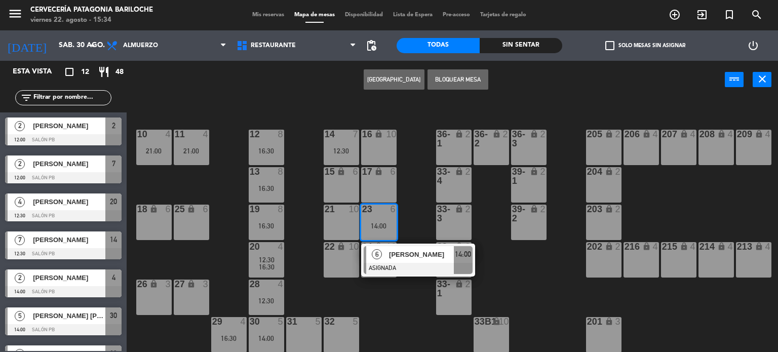
click at [416, 209] on div "101 lock 8 102 lock 8 104 lock 2 105 lock 2 106 lock 2 103 lock 2 107 lock 2 10…" at bounding box center [456, 225] width 644 height 253
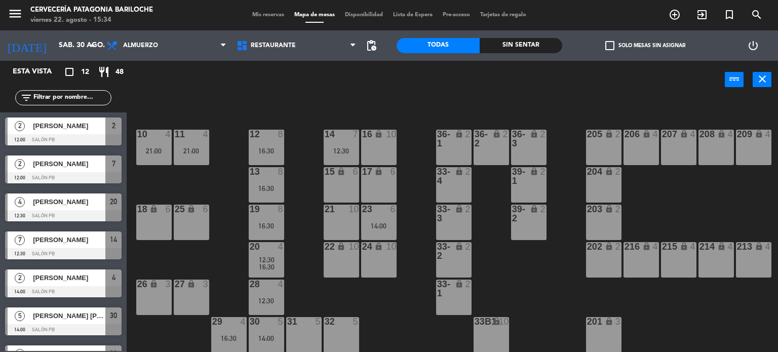
click at [416, 209] on div "101 lock 8 102 lock 8 104 lock 2 105 lock 2 106 lock 2 103 lock 2 107 lock 2 10…" at bounding box center [456, 225] width 644 height 253
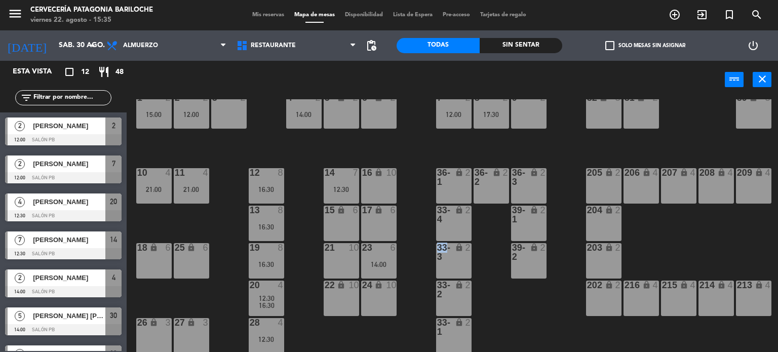
scroll to position [143, 0]
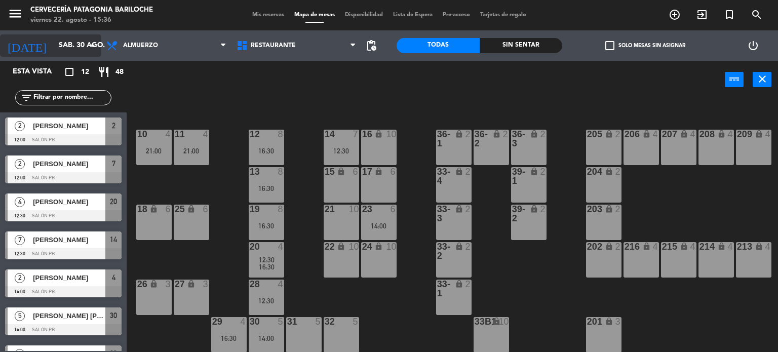
click at [54, 54] on input "sáb. 30 ago." at bounding box center [102, 45] width 96 height 18
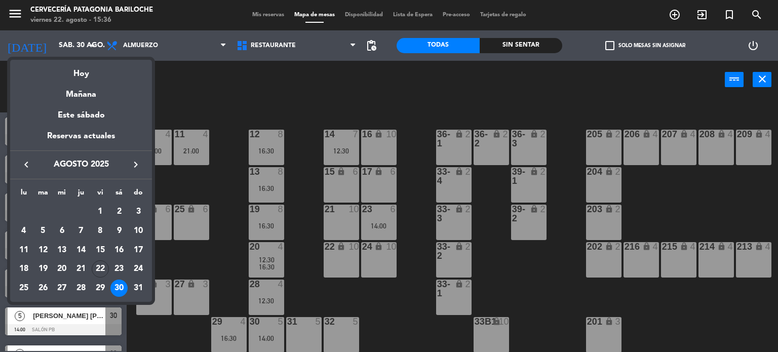
click at [724, 13] on div at bounding box center [389, 176] width 778 height 352
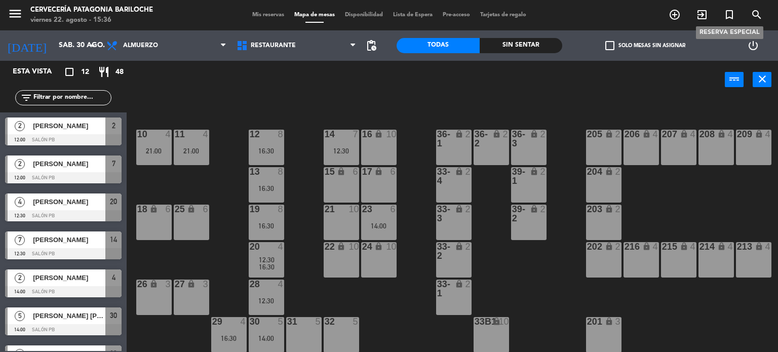
click at [724, 13] on icon "turned_in_not" at bounding box center [730, 15] width 12 height 12
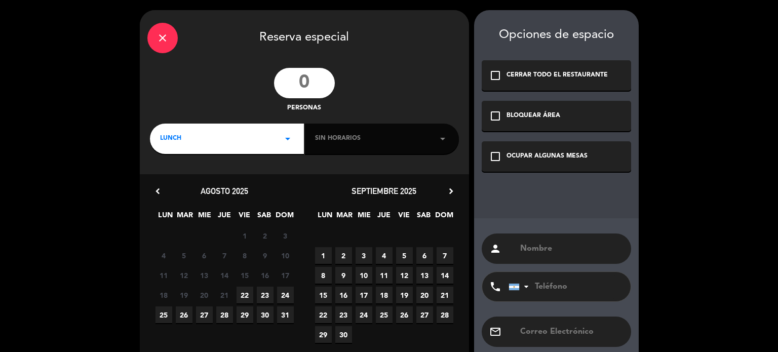
click at [319, 74] on input "number" at bounding box center [304, 83] width 61 height 30
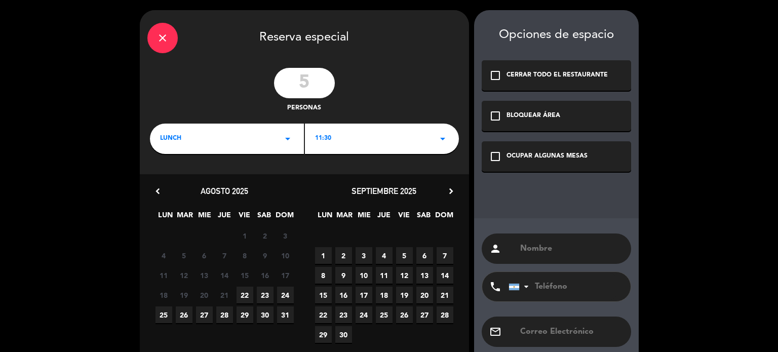
type input "5"
click at [352, 137] on div "11:30 arrow_drop_down" at bounding box center [382, 139] width 154 height 30
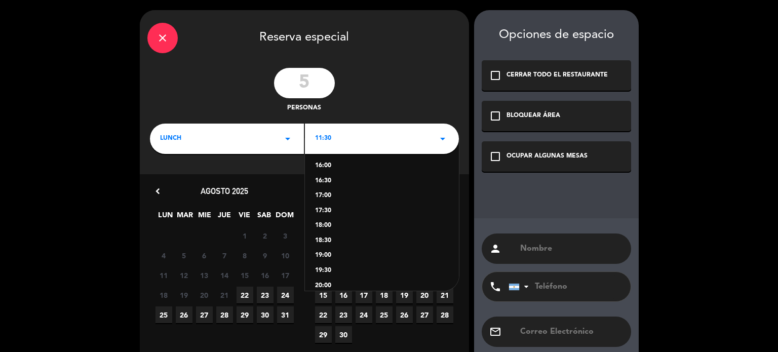
scroll to position [134, 0]
click at [320, 255] on div "19:00" at bounding box center [382, 257] width 134 height 10
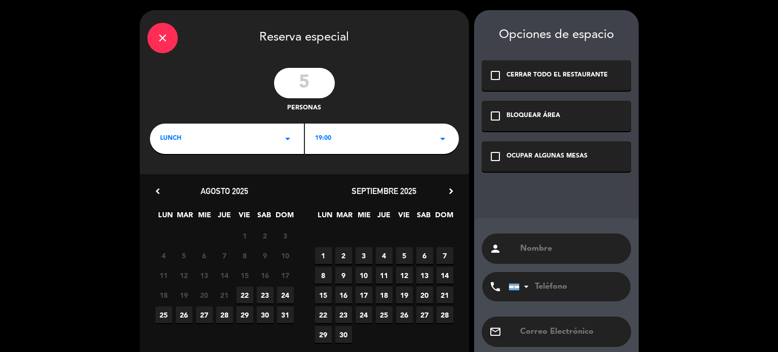
click at [454, 190] on icon "chevron_right" at bounding box center [451, 191] width 11 height 11
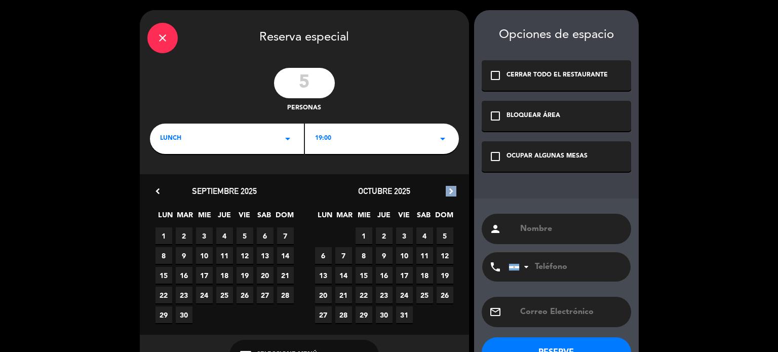
click at [454, 190] on icon "chevron_right" at bounding box center [451, 191] width 11 height 11
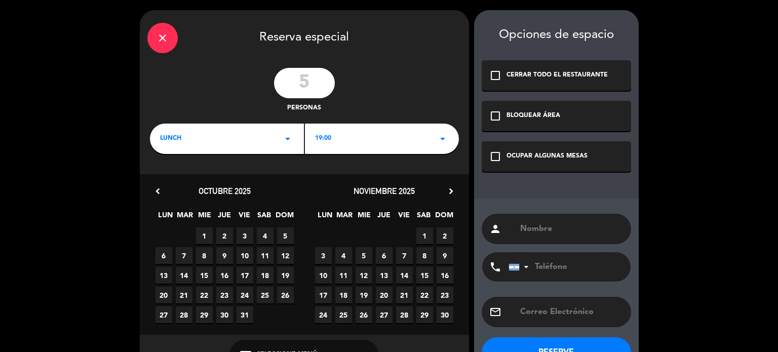
click at [443, 291] on span "23" at bounding box center [445, 295] width 17 height 17
click at [549, 158] on div "OCUPAR ALGUNAS MESAS" at bounding box center [547, 157] width 81 height 10
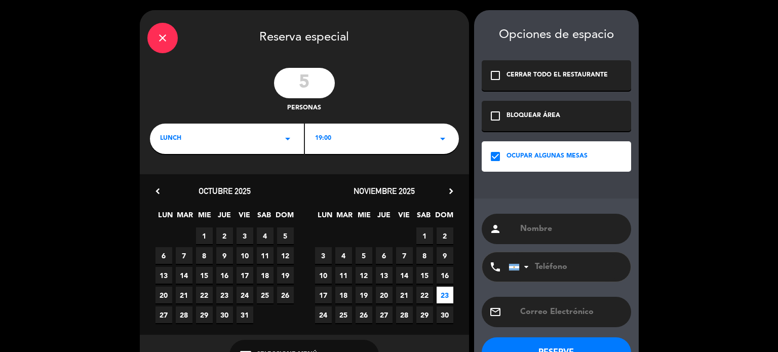
click at [542, 239] on div "person" at bounding box center [556, 229] width 149 height 30
click at [549, 230] on input "text" at bounding box center [571, 229] width 104 height 14
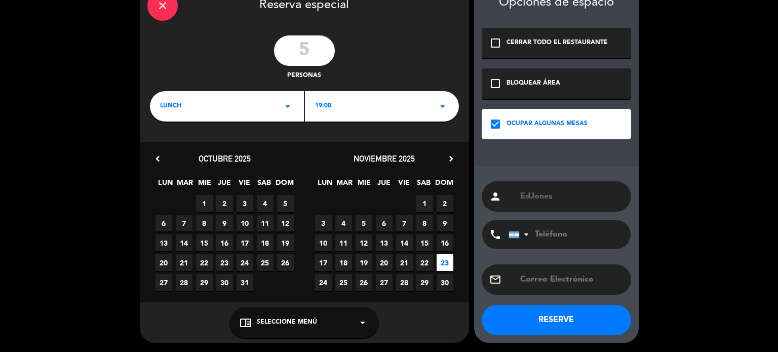
type input "EdJones"
click at [565, 310] on button "RESERVE" at bounding box center [556, 320] width 149 height 30
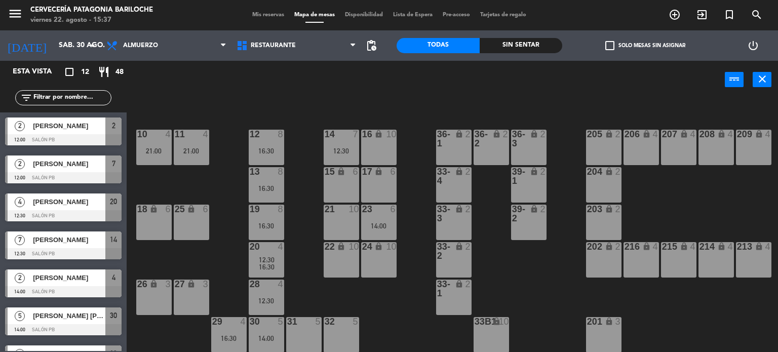
click at [565, 310] on div "101 lock 8 102 lock 8 104 lock 2 105 lock 2 106 lock 2 103 lock 2 107 lock 2 10…" at bounding box center [456, 225] width 644 height 253
click at [76, 50] on input "sáb. 30 ago." at bounding box center [102, 45] width 96 height 18
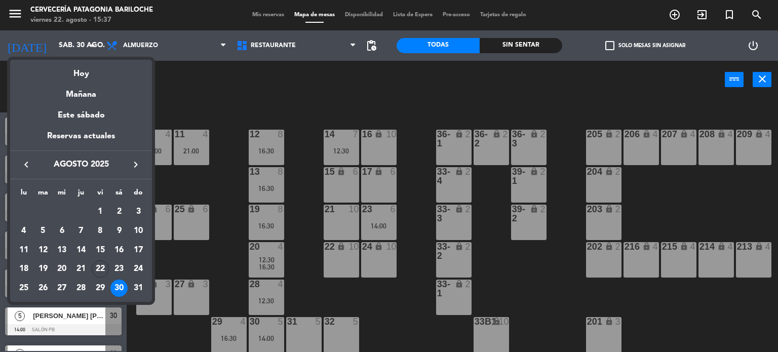
click at [134, 164] on icon "keyboard_arrow_right" at bounding box center [136, 165] width 12 height 12
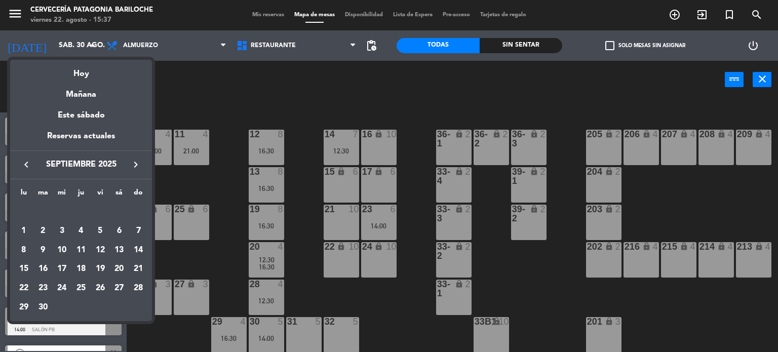
click at [134, 164] on icon "keyboard_arrow_right" at bounding box center [136, 165] width 12 height 12
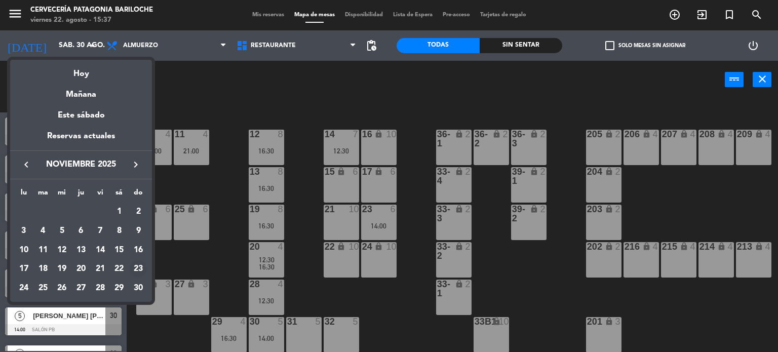
click at [135, 269] on div "23" at bounding box center [138, 268] width 17 height 17
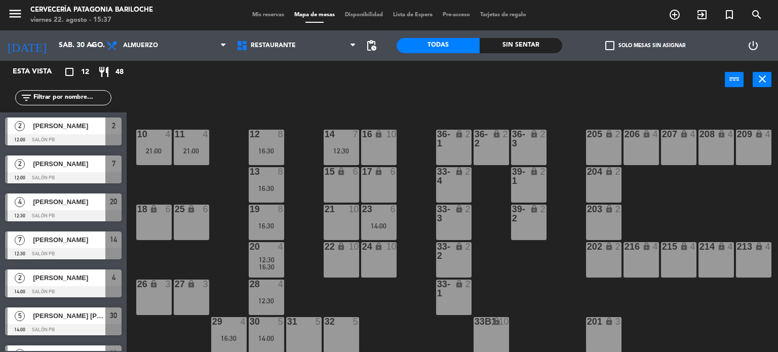
type input "dom. [DATE]"
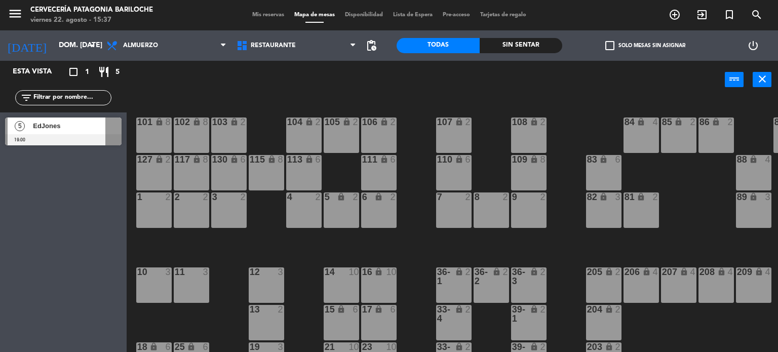
click at [76, 135] on div at bounding box center [63, 139] width 117 height 11
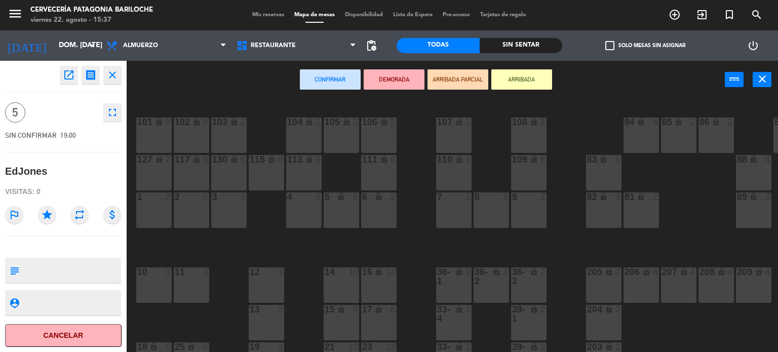
click at [50, 214] on icon "star" at bounding box center [47, 215] width 18 height 18
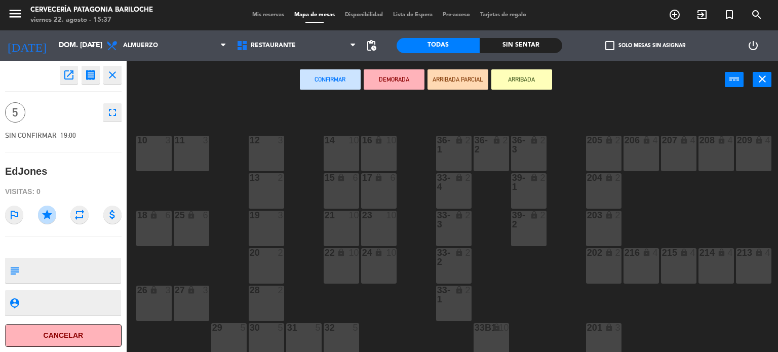
scroll to position [143, 0]
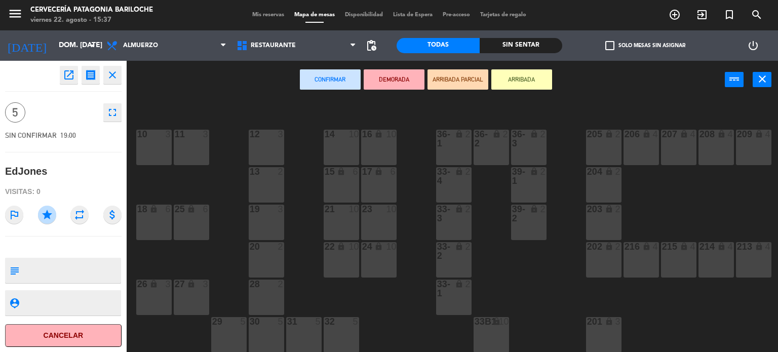
click at [336, 317] on div at bounding box center [341, 321] width 17 height 9
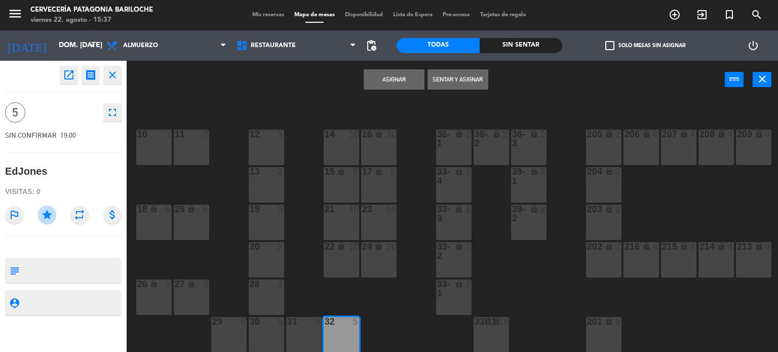
click at [407, 77] on button "Asignar" at bounding box center [394, 79] width 61 height 20
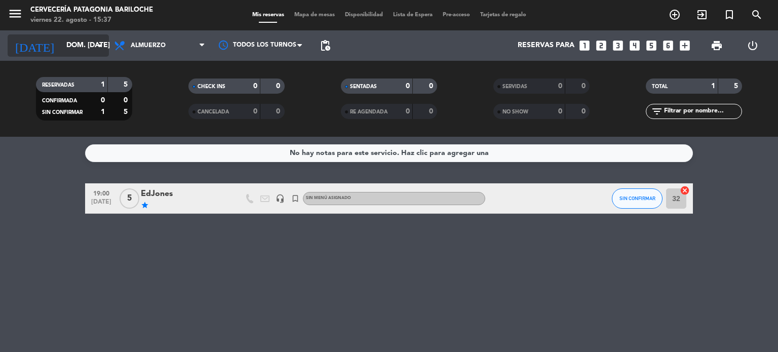
click at [61, 52] on input "dom. [DATE]" at bounding box center [109, 45] width 96 height 18
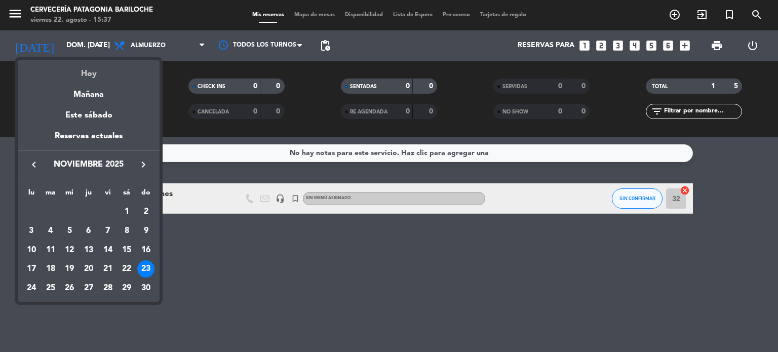
click at [83, 74] on div "Hoy" at bounding box center [89, 70] width 142 height 21
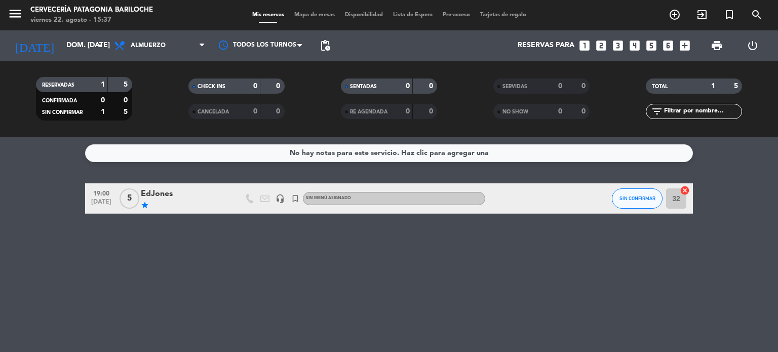
type input "vie. 22 ago."
